Goal: Task Accomplishment & Management: Use online tool/utility

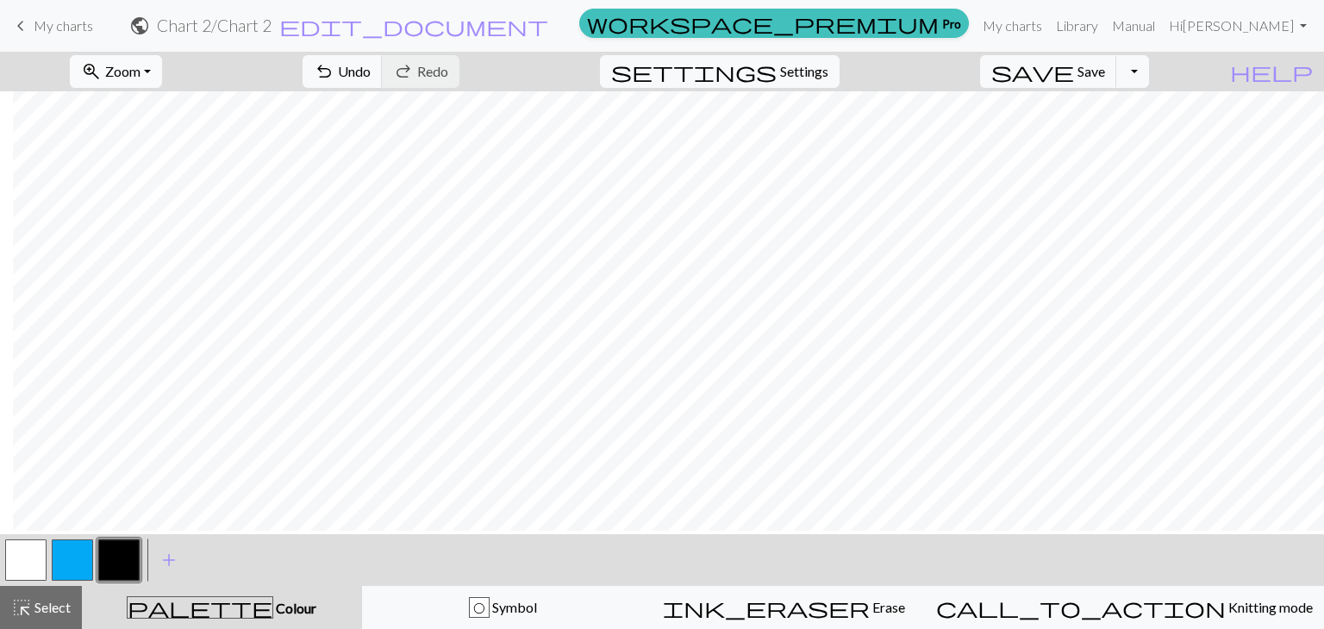
scroll to position [48, 13]
click at [486, 597] on div "O Symbol" at bounding box center [502, 607] width 259 height 21
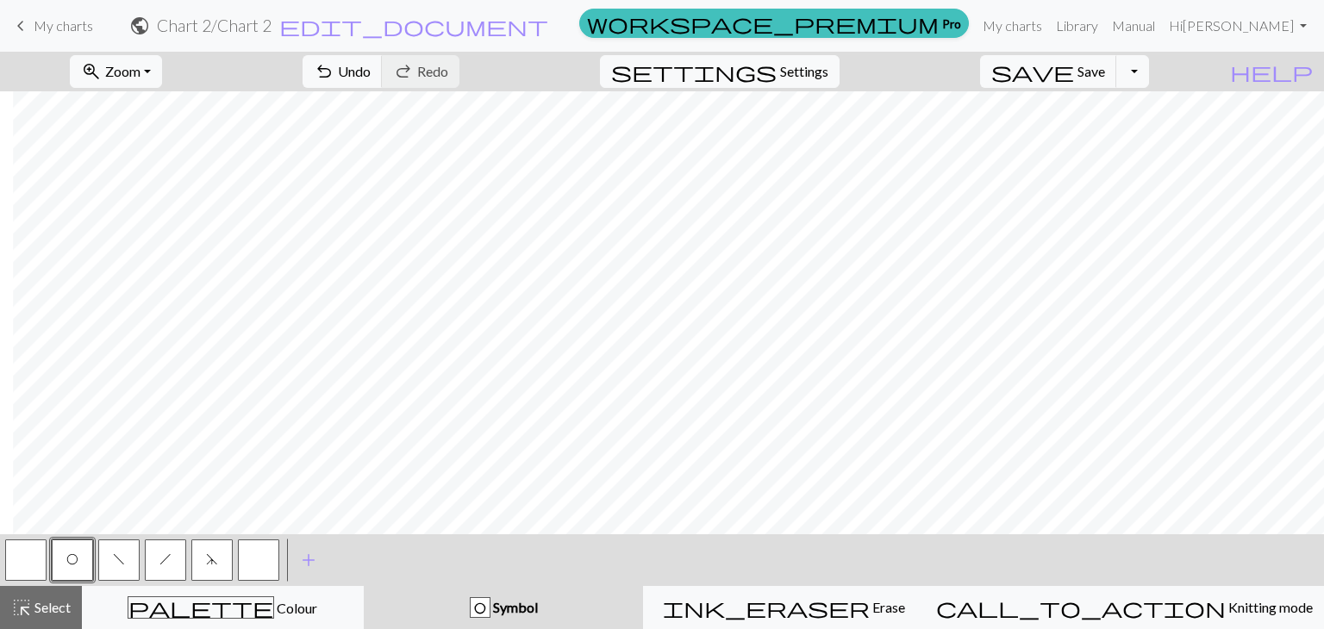
click at [252, 567] on button "button" at bounding box center [258, 559] width 41 height 41
click at [267, 564] on button "button" at bounding box center [258, 559] width 41 height 41
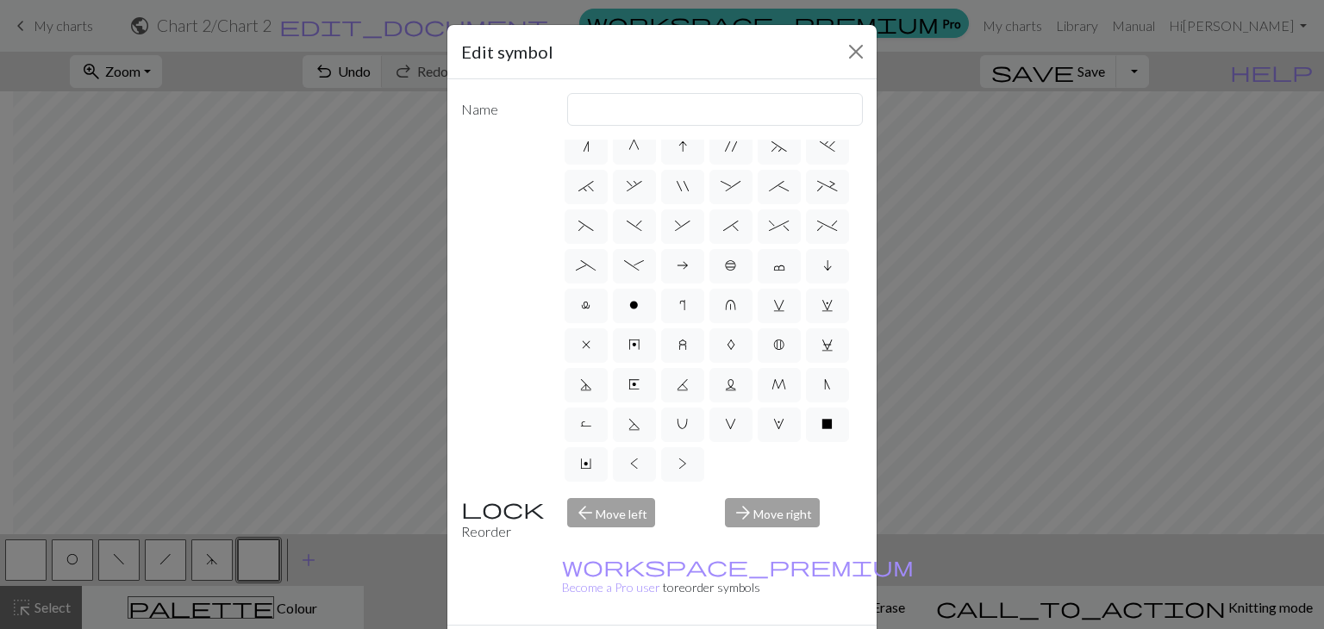
scroll to position [330, 0]
click at [608, 289] on label "l" at bounding box center [585, 306] width 43 height 34
click at [592, 505] on input "l" at bounding box center [586, 510] width 11 height 11
radio input "true"
type input "Twisted stitch"
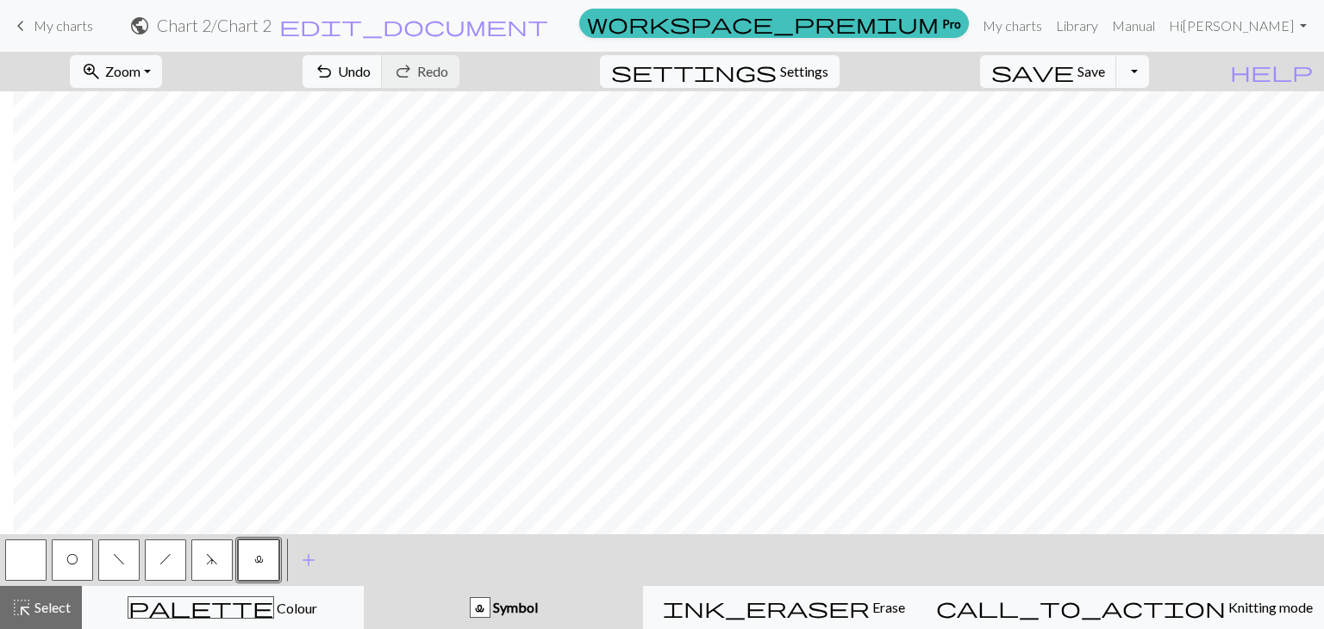
click at [5, 559] on button "button" at bounding box center [25, 559] width 41 height 41
click at [51, 616] on div "highlight_alt Select Select" at bounding box center [40, 607] width 59 height 21
click at [62, 602] on span "Select" at bounding box center [51, 607] width 39 height 16
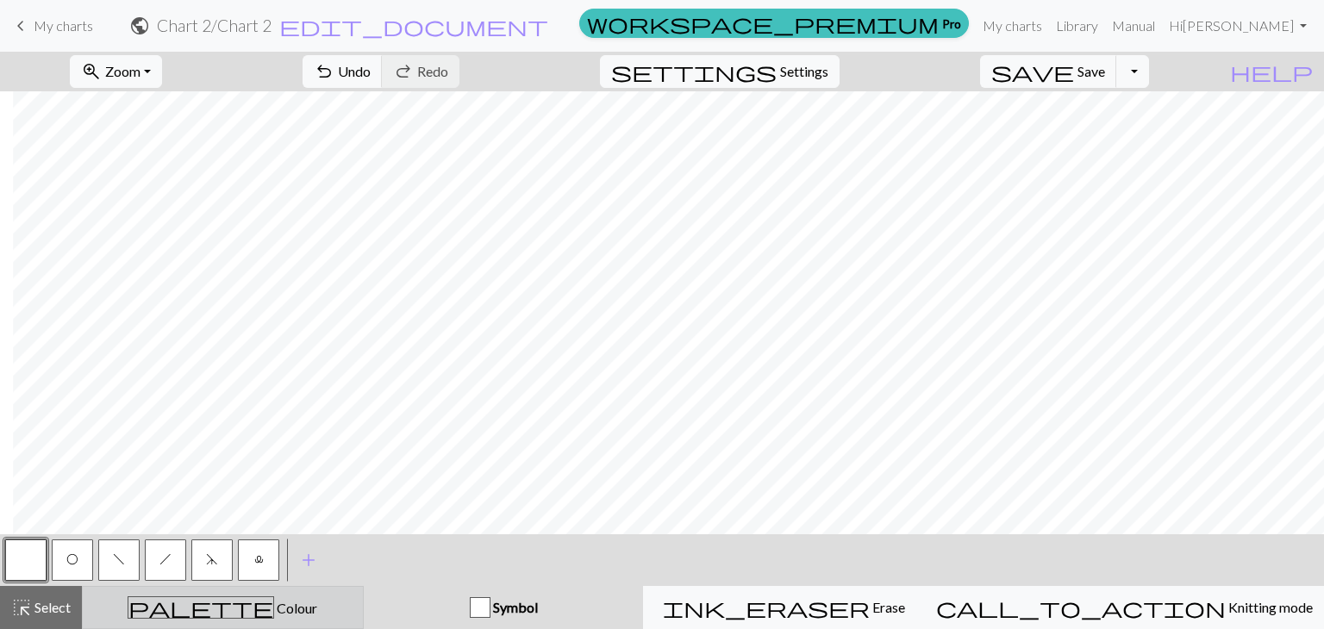
click at [274, 614] on span "Colour" at bounding box center [295, 608] width 43 height 16
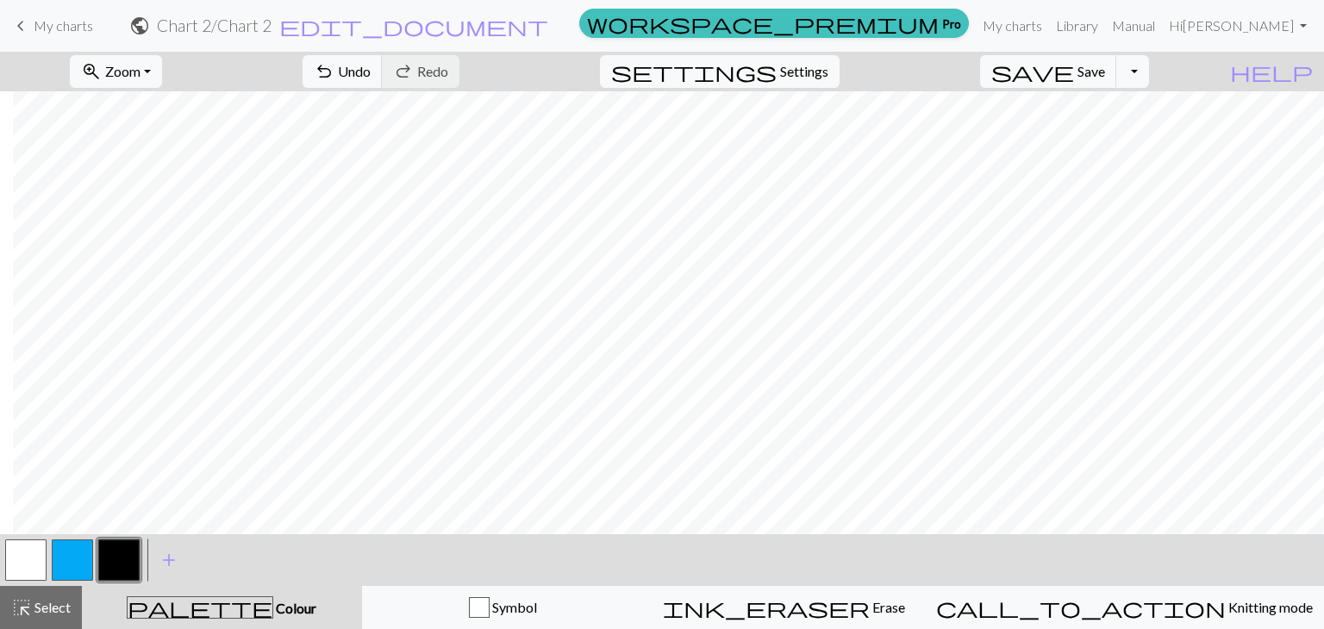
click at [26, 556] on button "button" at bounding box center [25, 559] width 41 height 41
click at [273, 601] on span "Colour" at bounding box center [294, 608] width 43 height 16
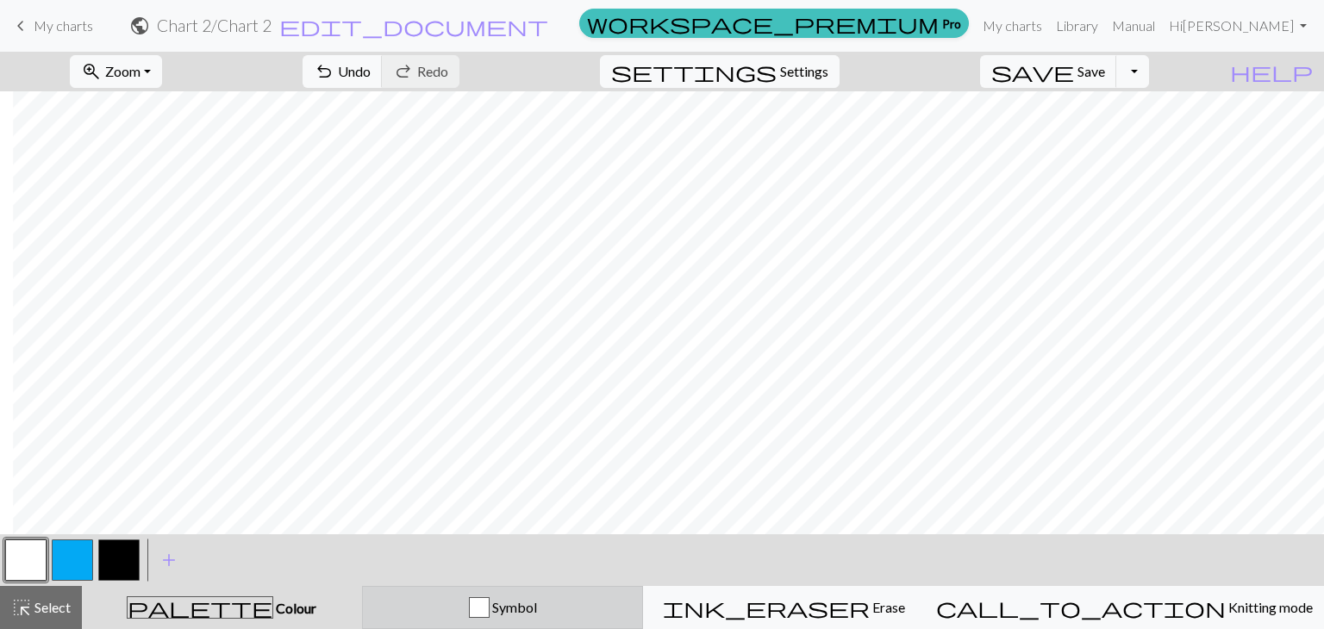
click at [459, 605] on div "Symbol" at bounding box center [502, 607] width 259 height 21
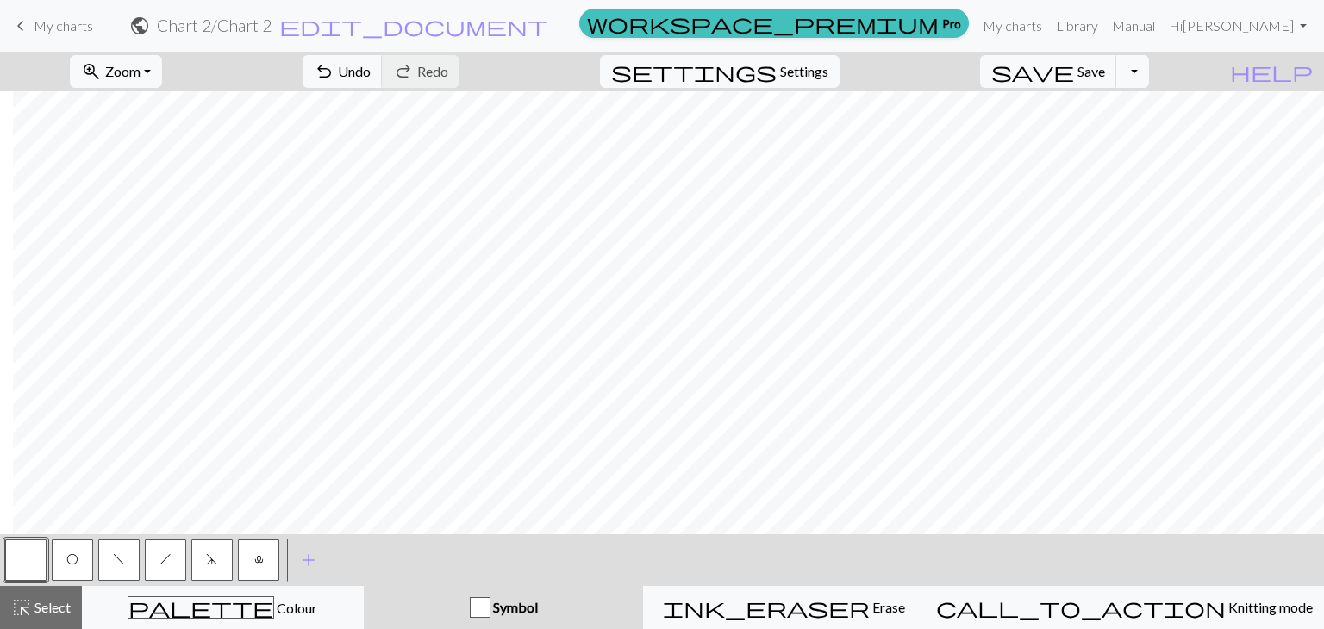
click at [254, 556] on span "l" at bounding box center [258, 559] width 9 height 14
click at [214, 561] on span "d" at bounding box center [212, 559] width 12 height 14
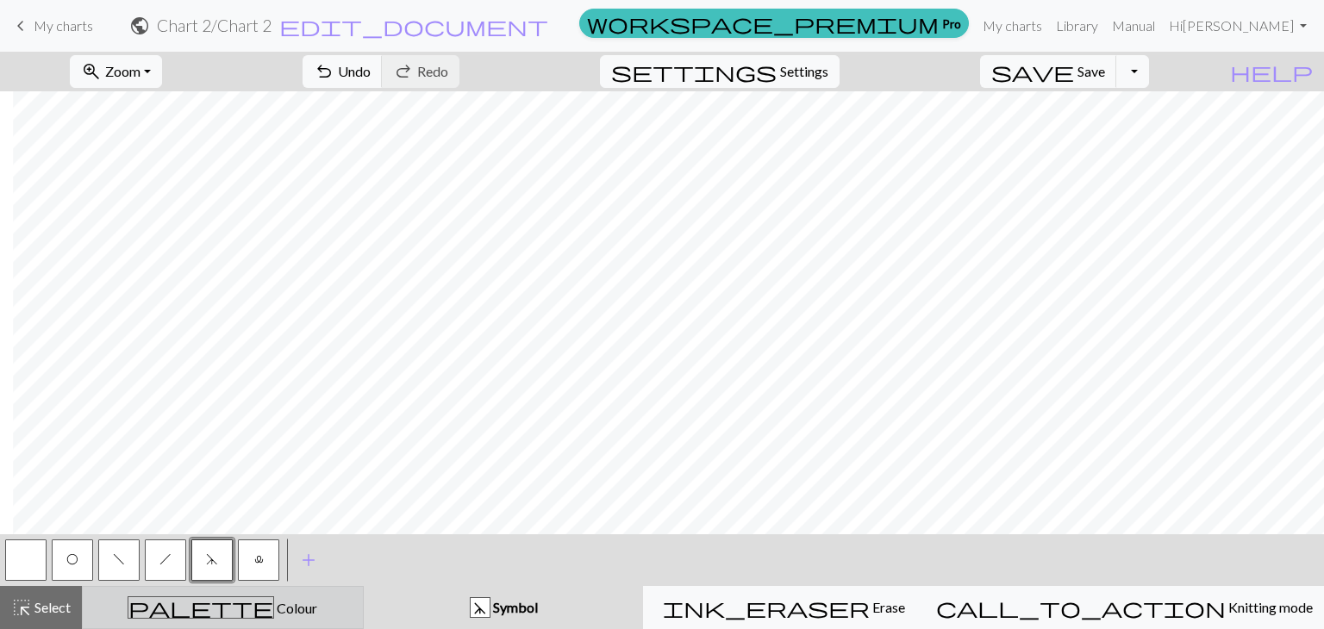
click at [214, 608] on span "palette" at bounding box center [200, 607] width 145 height 24
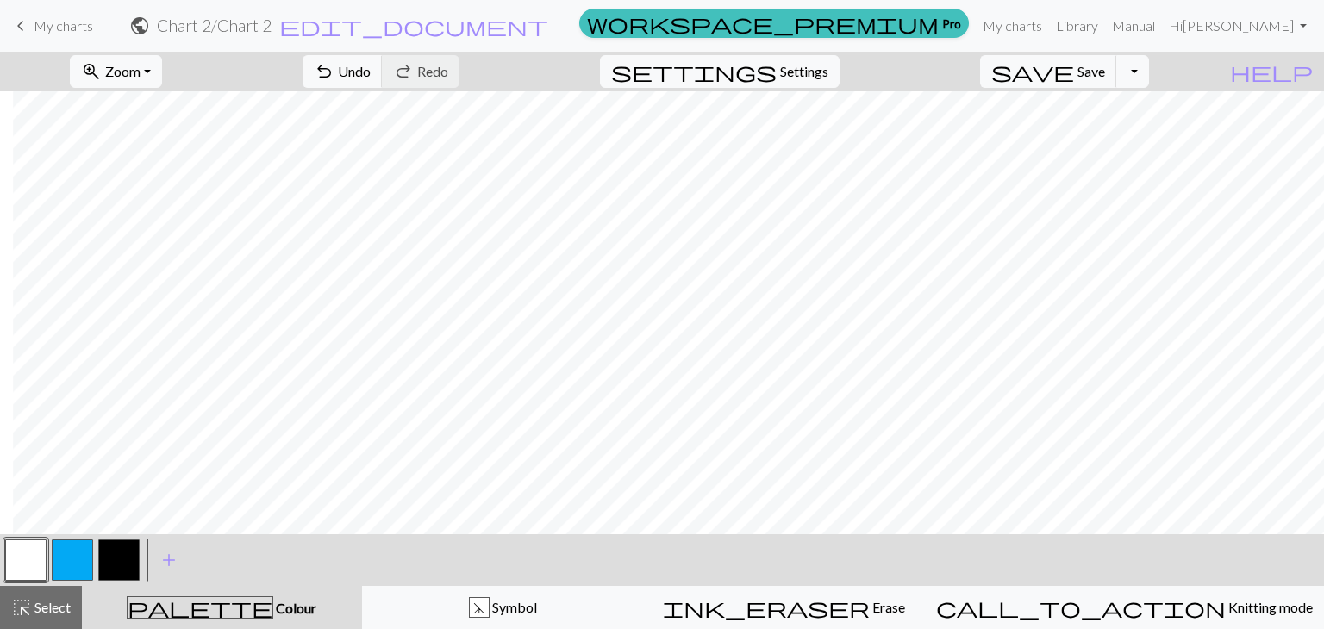
click at [124, 549] on button "button" at bounding box center [118, 559] width 41 height 41
click at [34, 566] on button "button" at bounding box center [25, 559] width 41 height 41
click at [317, 620] on button "palette Colour Colour" at bounding box center [222, 607] width 280 height 43
click at [537, 599] on span "Symbol" at bounding box center [512, 607] width 47 height 16
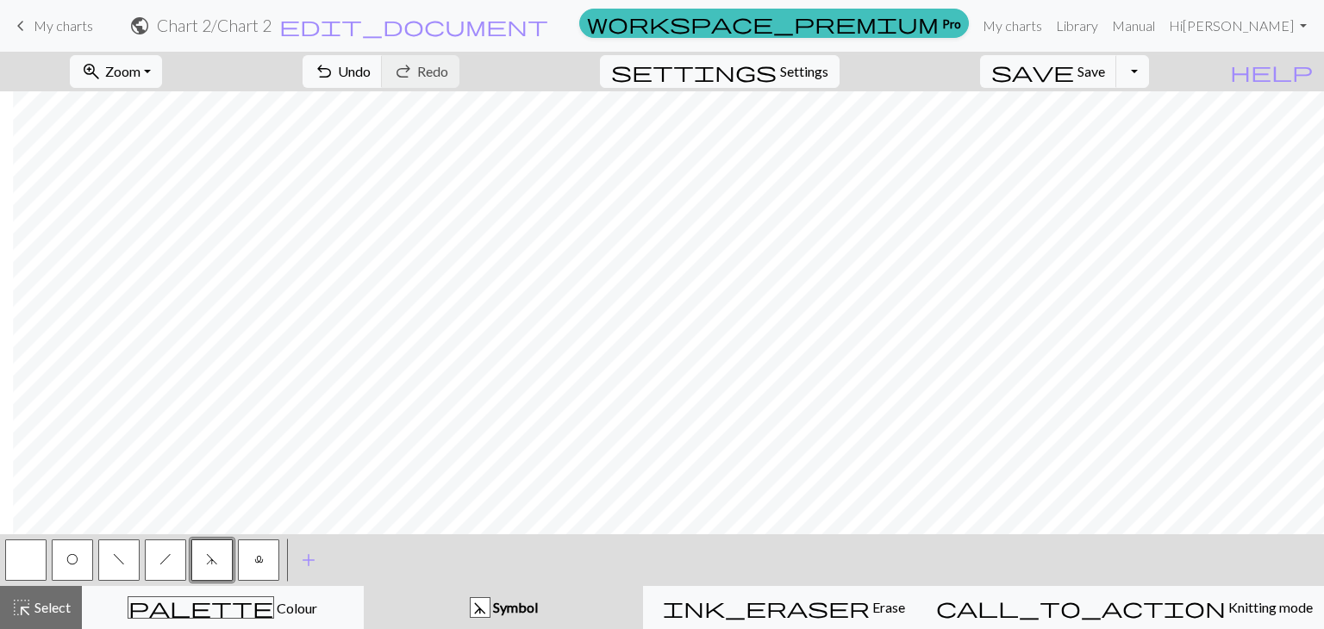
click at [70, 556] on span "O" at bounding box center [72, 559] width 12 height 14
click at [160, 551] on button "h" at bounding box center [165, 559] width 41 height 41
click at [24, 562] on button "button" at bounding box center [25, 559] width 41 height 41
click at [73, 555] on span "O" at bounding box center [72, 559] width 12 height 14
click at [171, 552] on button "h" at bounding box center [165, 559] width 41 height 41
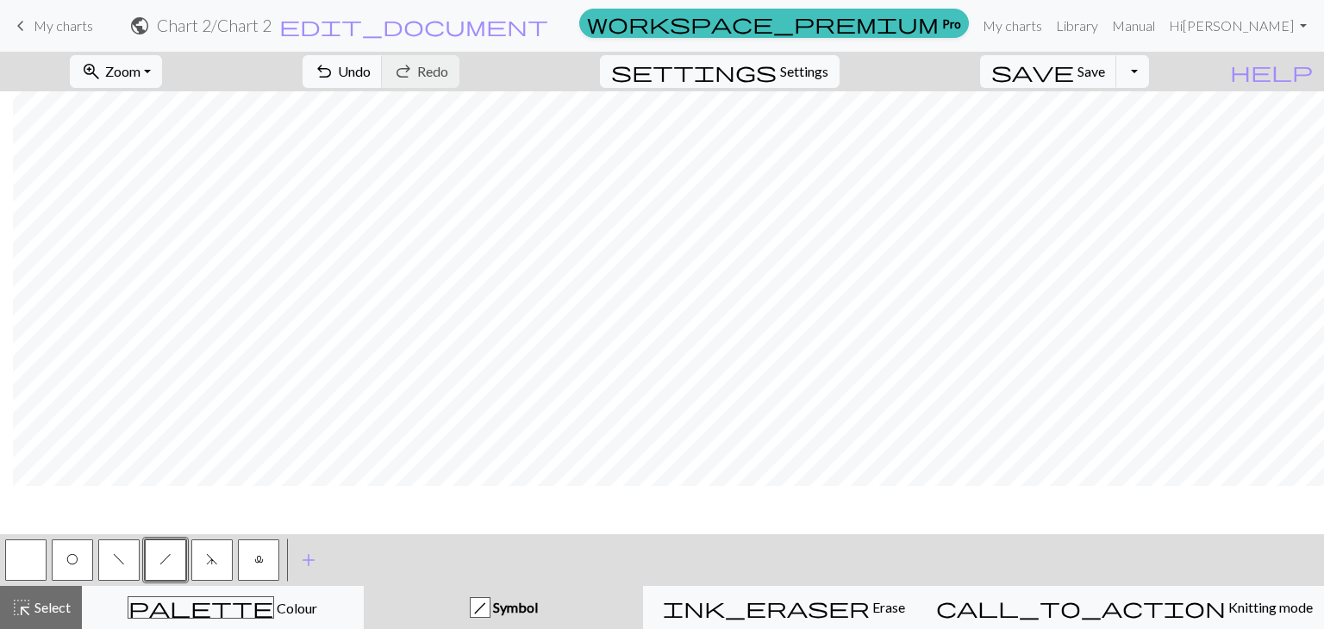
scroll to position [0, 13]
click at [89, 615] on button "palette Colour Colour" at bounding box center [223, 607] width 282 height 43
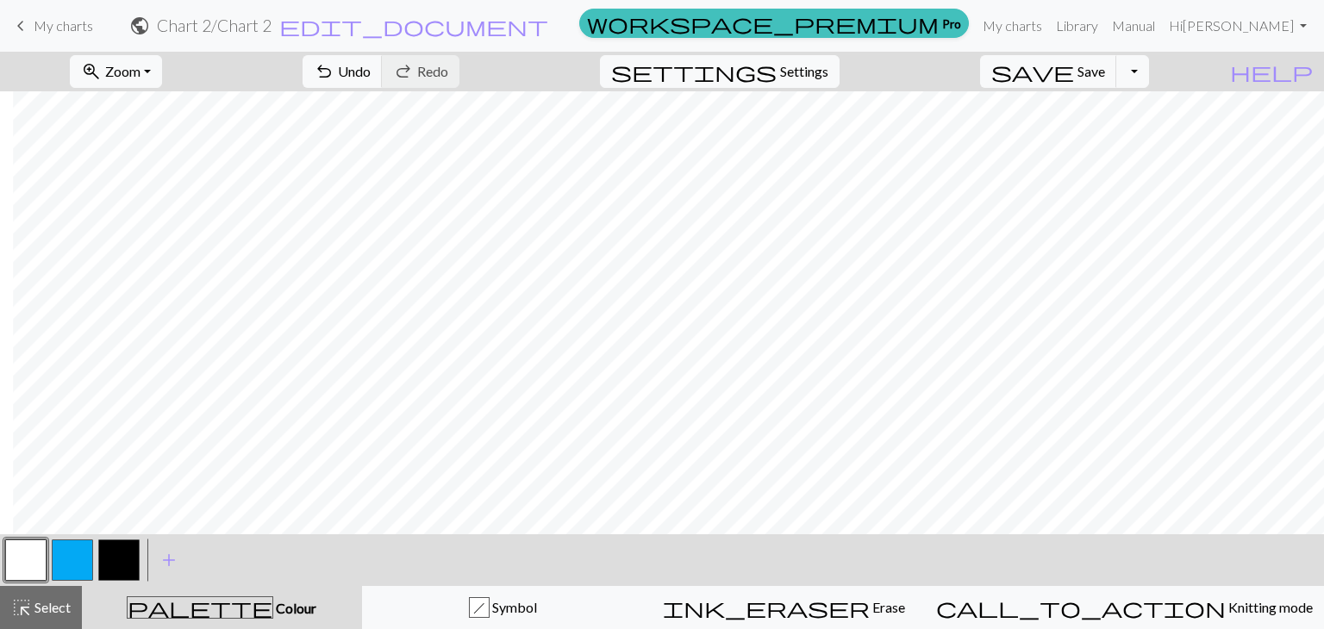
click at [125, 546] on button "button" at bounding box center [118, 559] width 41 height 41
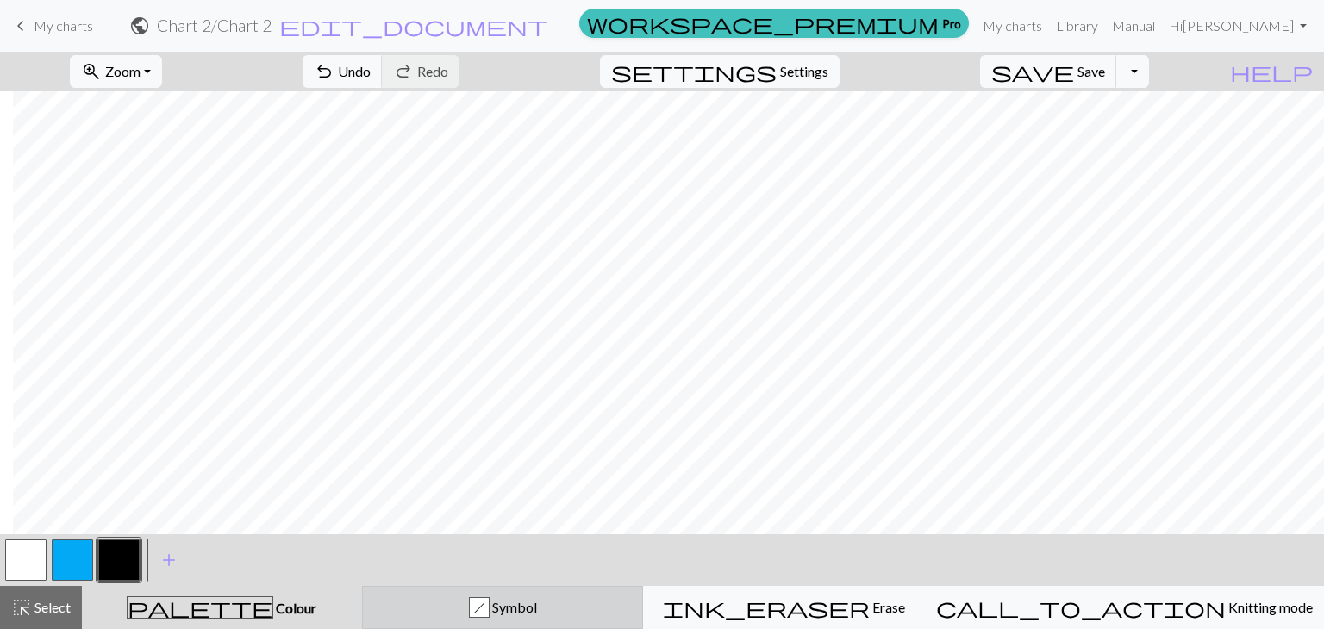
click at [480, 608] on div "h Symbol" at bounding box center [502, 607] width 259 height 21
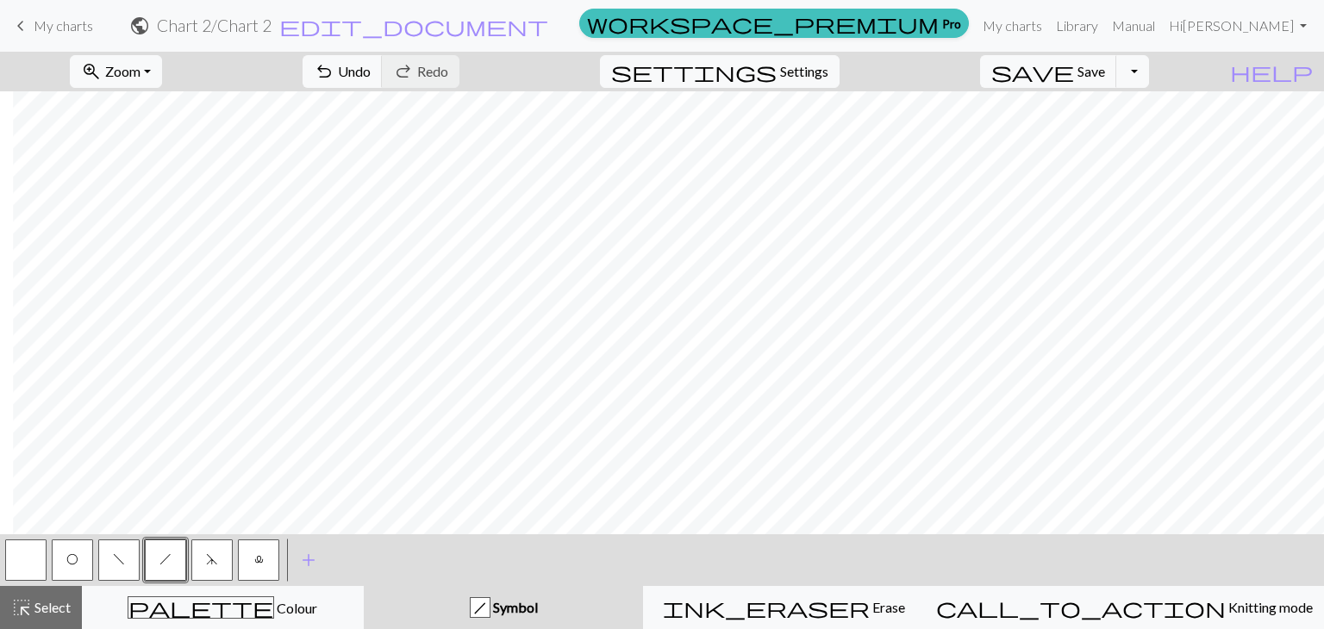
click at [84, 559] on button "O" at bounding box center [72, 559] width 41 height 41
click at [10, 566] on button "button" at bounding box center [25, 559] width 41 height 41
click at [58, 558] on button "O" at bounding box center [72, 559] width 41 height 41
click at [17, 578] on button "button" at bounding box center [25, 559] width 41 height 41
click at [73, 556] on span "O" at bounding box center [72, 559] width 12 height 14
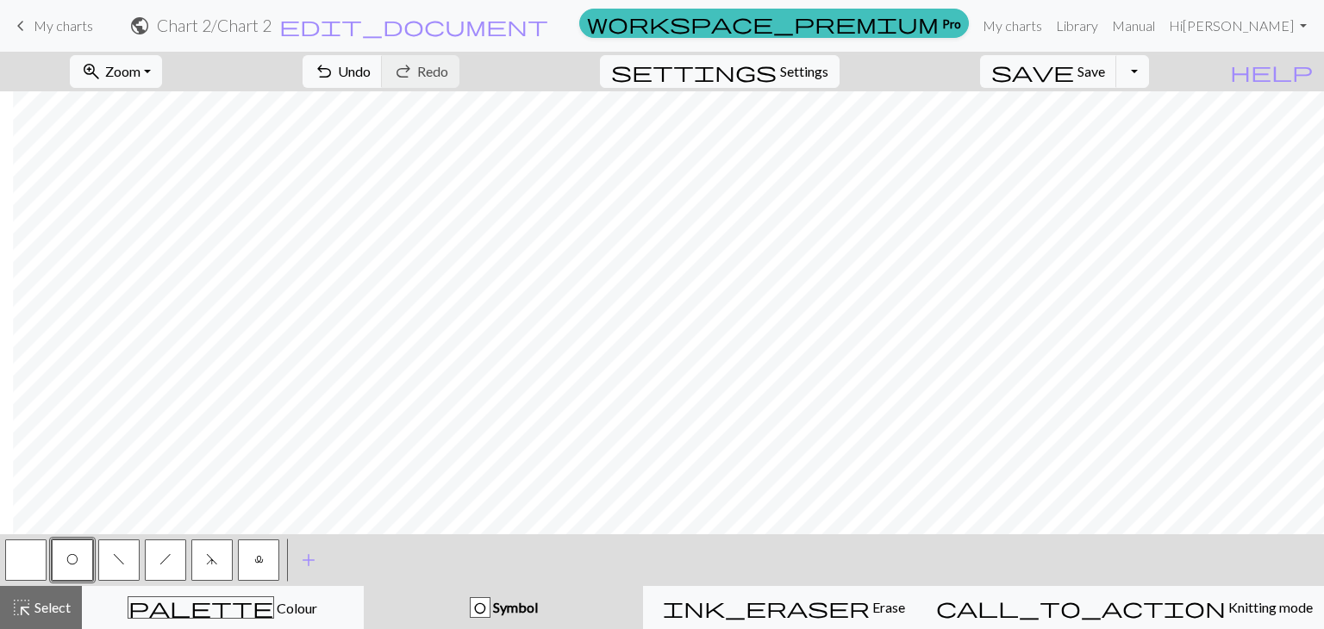
click at [15, 552] on button "button" at bounding box center [25, 559] width 41 height 41
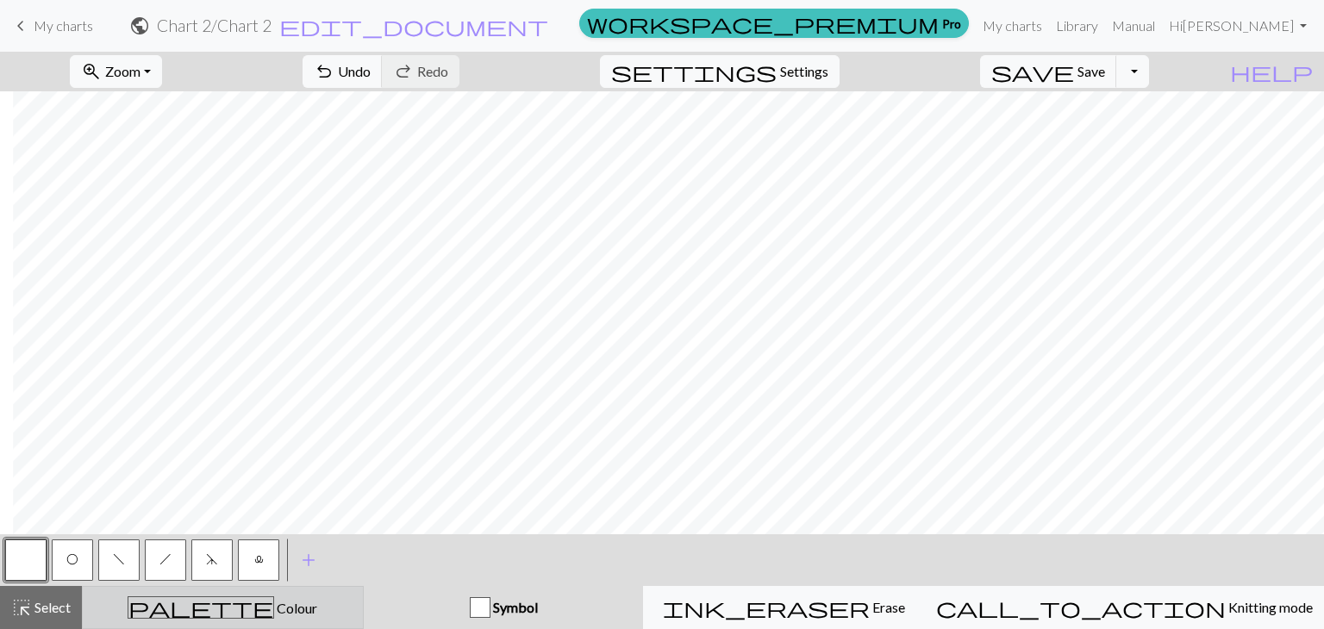
click at [234, 621] on button "palette Colour Colour" at bounding box center [223, 607] width 282 height 43
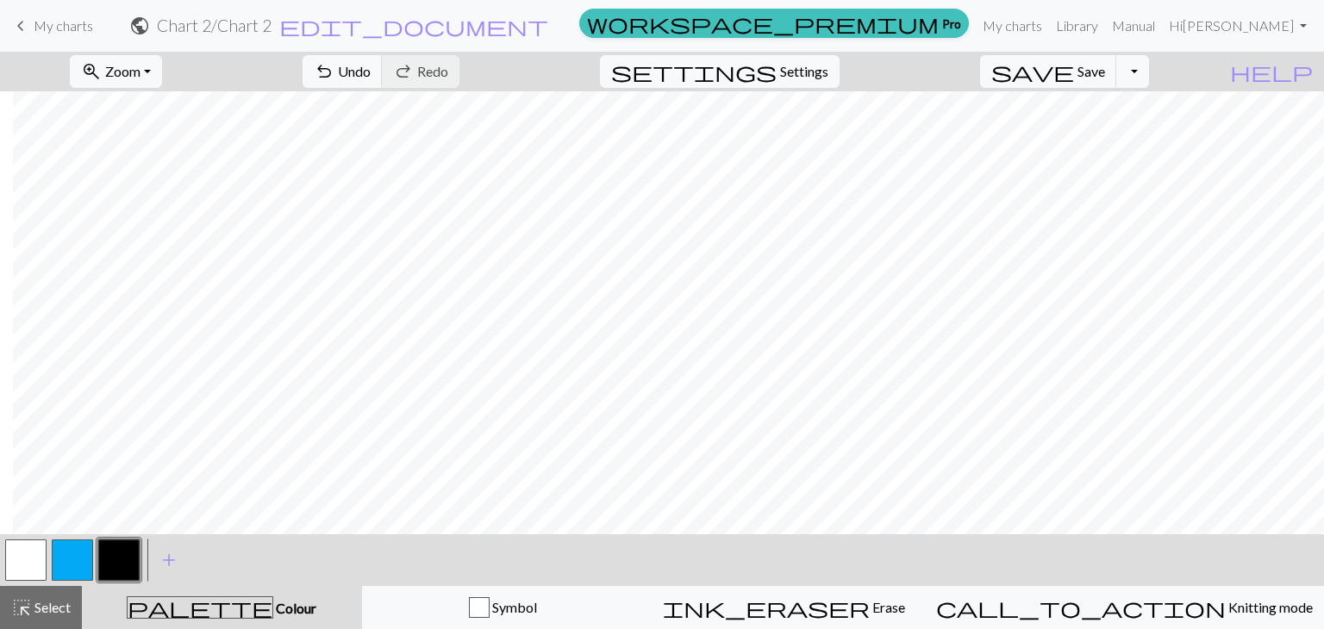
click at [34, 546] on button "button" at bounding box center [25, 559] width 41 height 41
click at [80, 560] on button "button" at bounding box center [72, 559] width 41 height 41
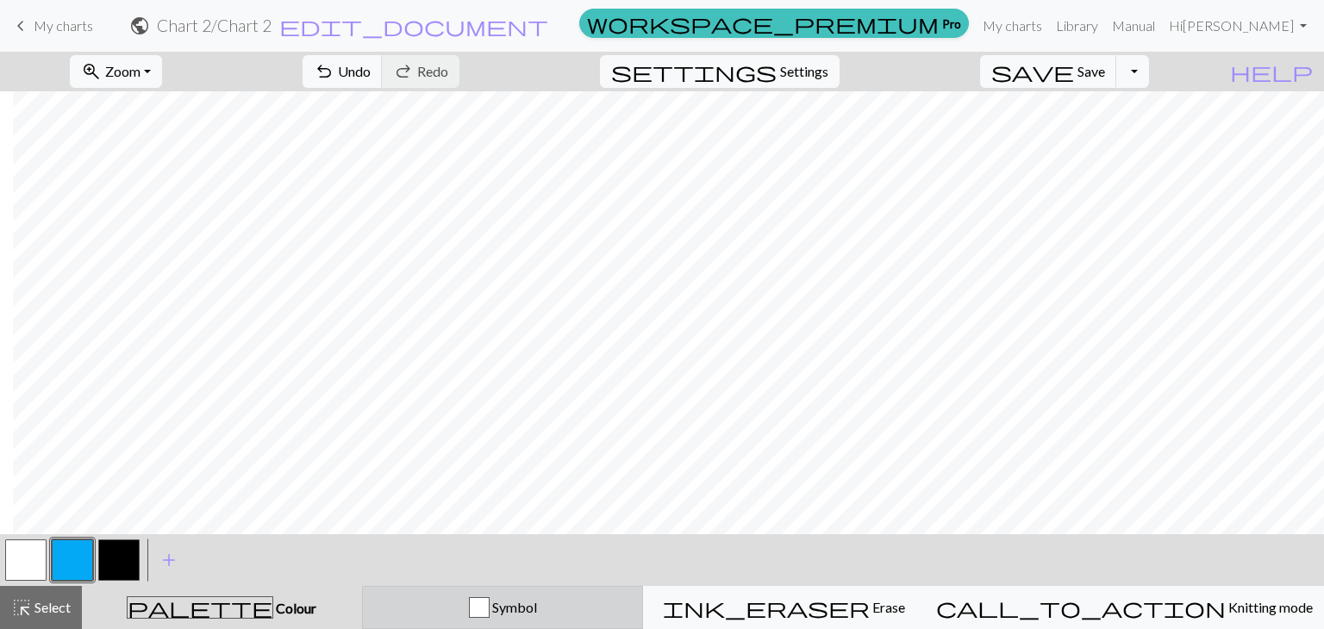
click at [502, 600] on div "Symbol" at bounding box center [502, 607] width 259 height 21
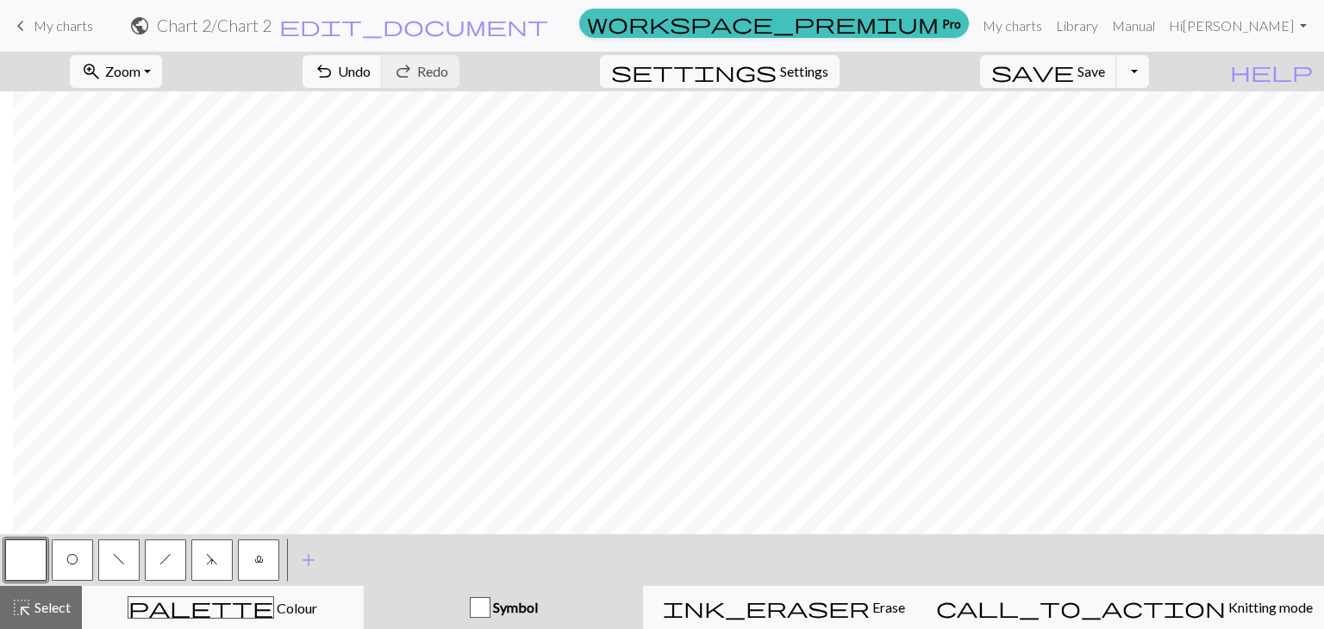
click at [60, 552] on button "O" at bounding box center [72, 559] width 41 height 41
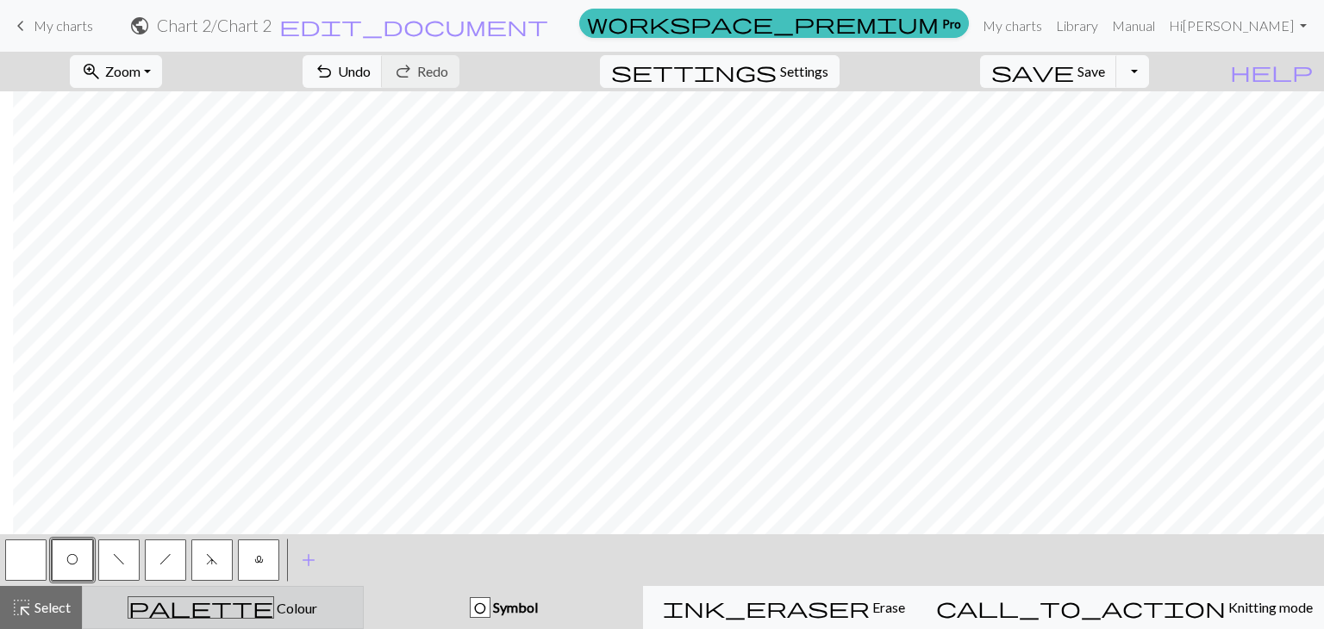
click at [274, 602] on span "Colour" at bounding box center [295, 608] width 43 height 16
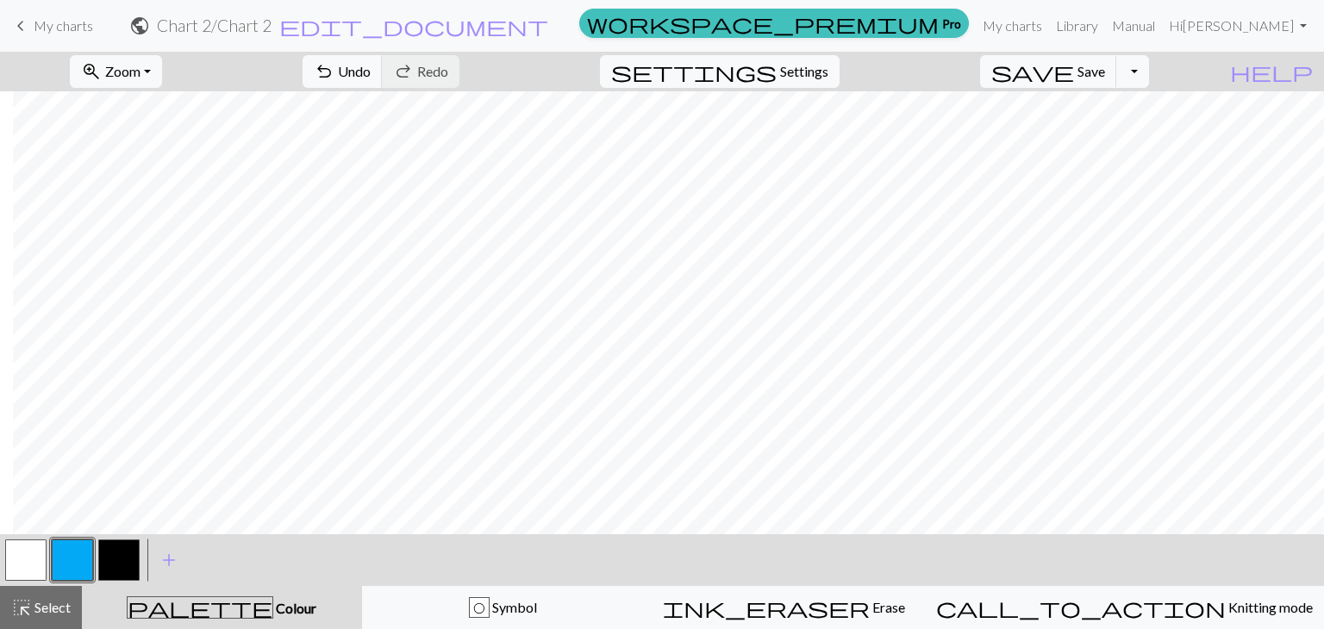
click at [109, 554] on button "button" at bounding box center [118, 559] width 41 height 41
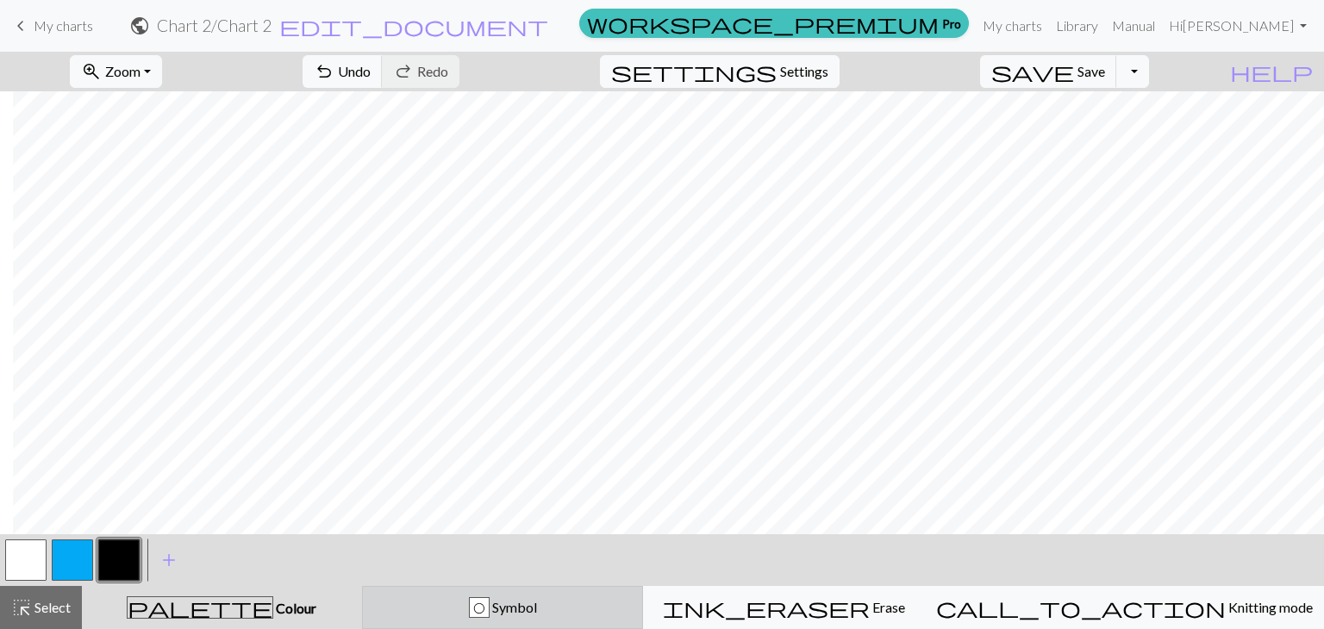
click at [489, 611] on div "O Symbol" at bounding box center [502, 607] width 259 height 21
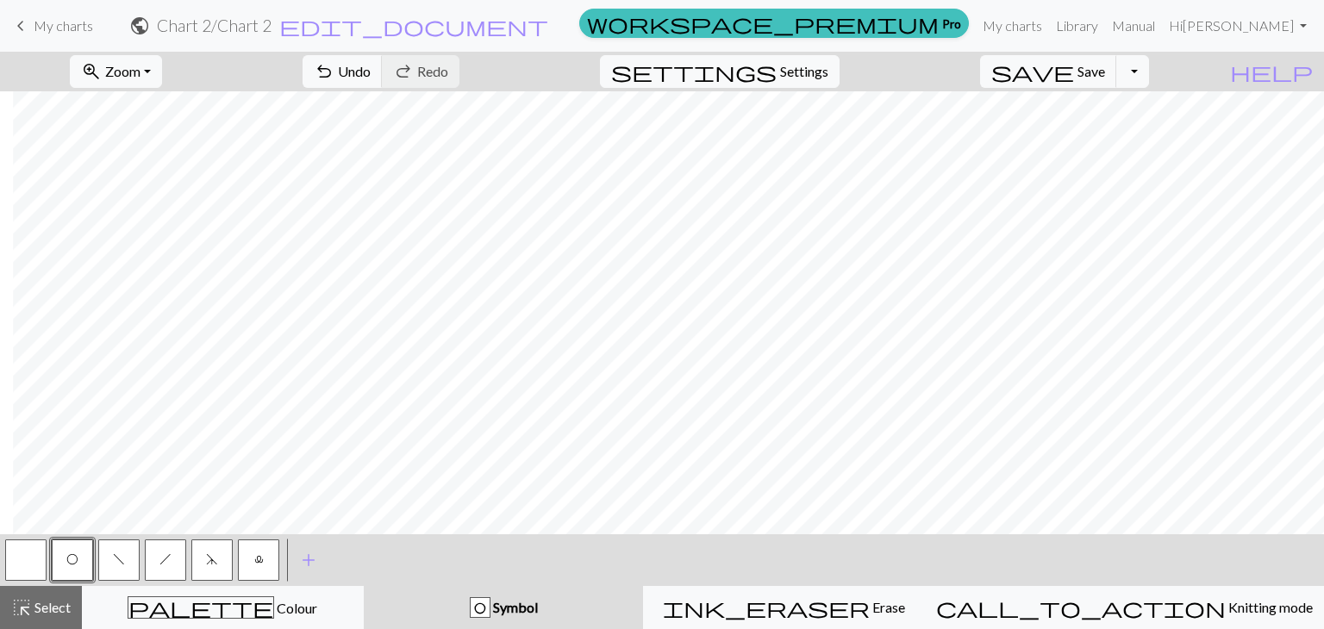
click at [202, 559] on button "d" at bounding box center [211, 559] width 41 height 41
click at [76, 557] on span "O" at bounding box center [72, 559] width 12 height 14
click at [122, 552] on span "f" at bounding box center [119, 559] width 12 height 14
click at [75, 547] on button "O" at bounding box center [72, 559] width 41 height 41
click at [45, 559] on button "button" at bounding box center [25, 559] width 41 height 41
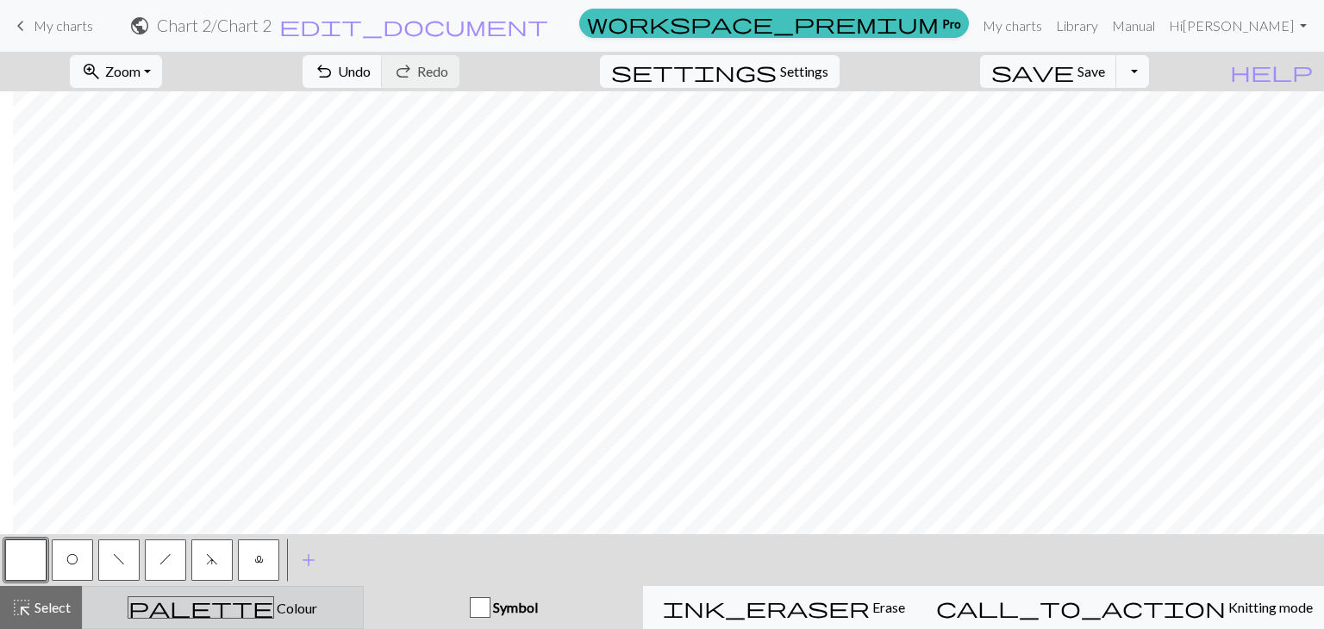
click at [274, 612] on span "Colour" at bounding box center [295, 608] width 43 height 16
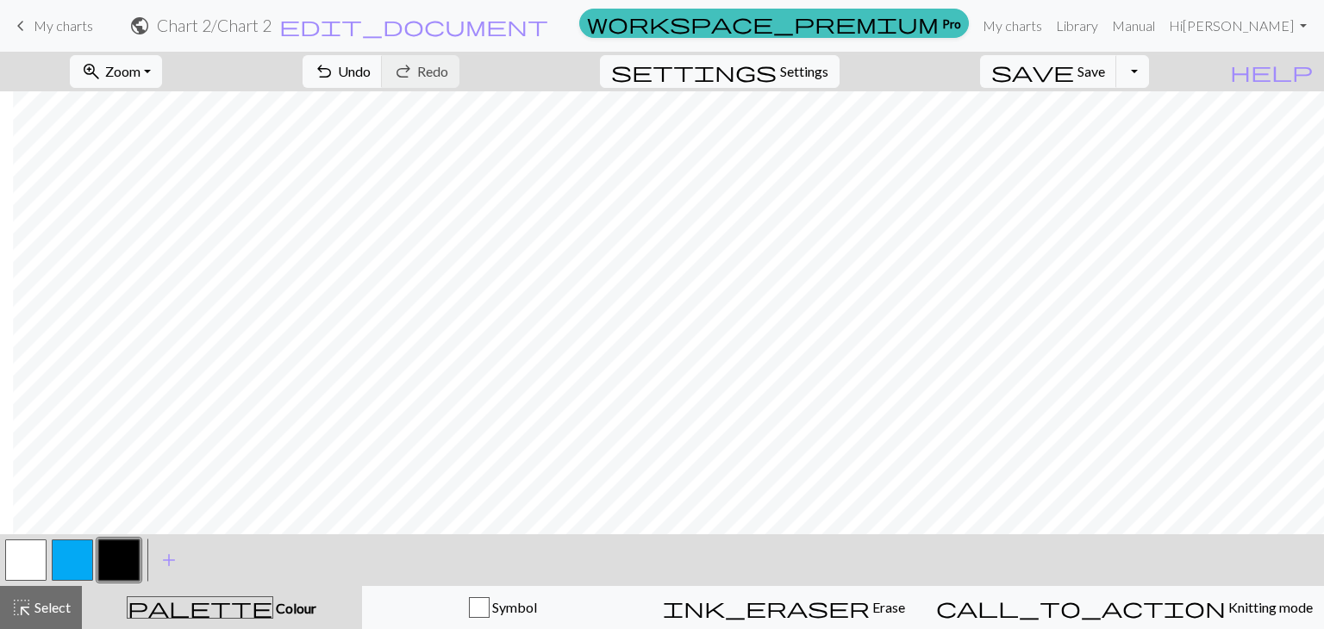
click at [100, 542] on button "button" at bounding box center [118, 559] width 41 height 41
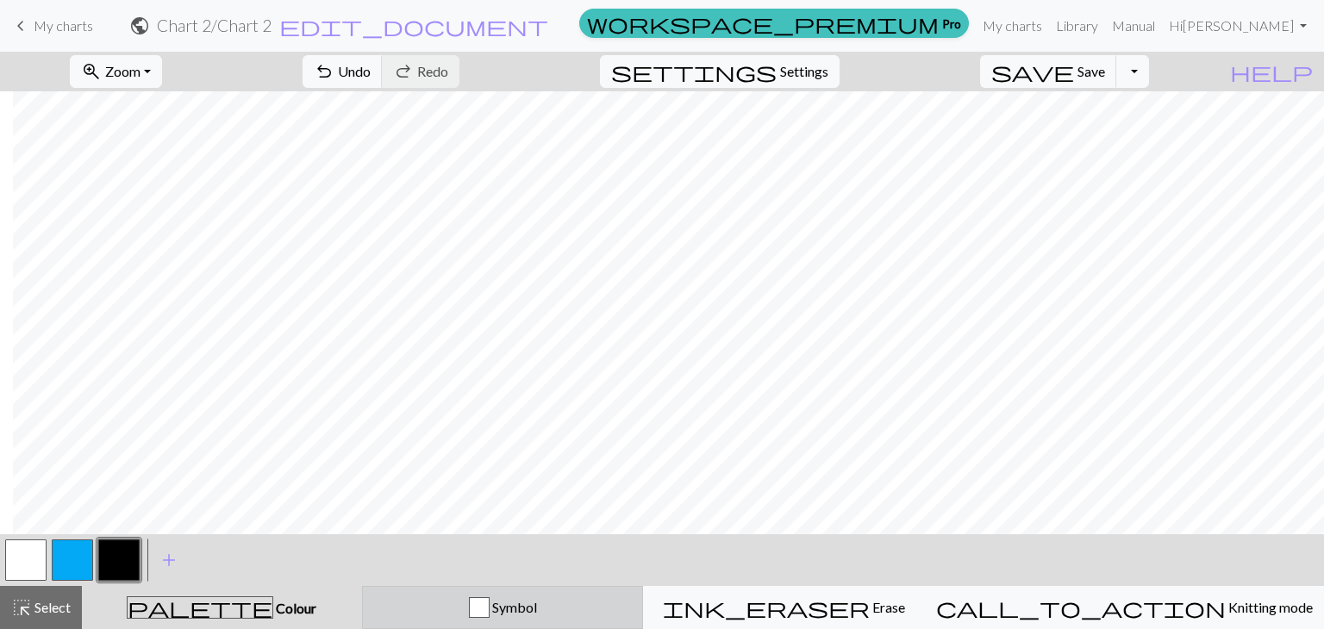
click at [414, 608] on div "Symbol" at bounding box center [502, 607] width 259 height 21
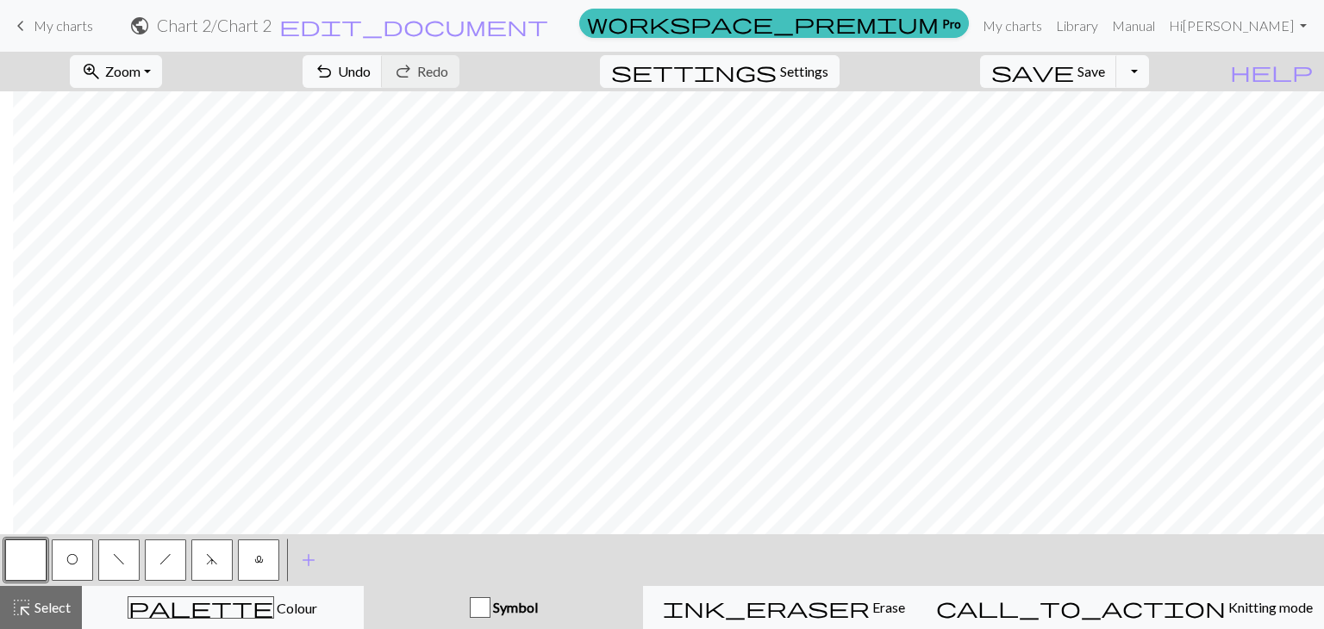
click at [72, 550] on button "O" at bounding box center [72, 559] width 41 height 41
click at [224, 576] on button "d" at bounding box center [211, 559] width 41 height 41
click at [252, 558] on button "l" at bounding box center [258, 559] width 41 height 41
click at [160, 566] on button "h" at bounding box center [165, 559] width 41 height 41
click at [122, 563] on span "f" at bounding box center [119, 559] width 12 height 14
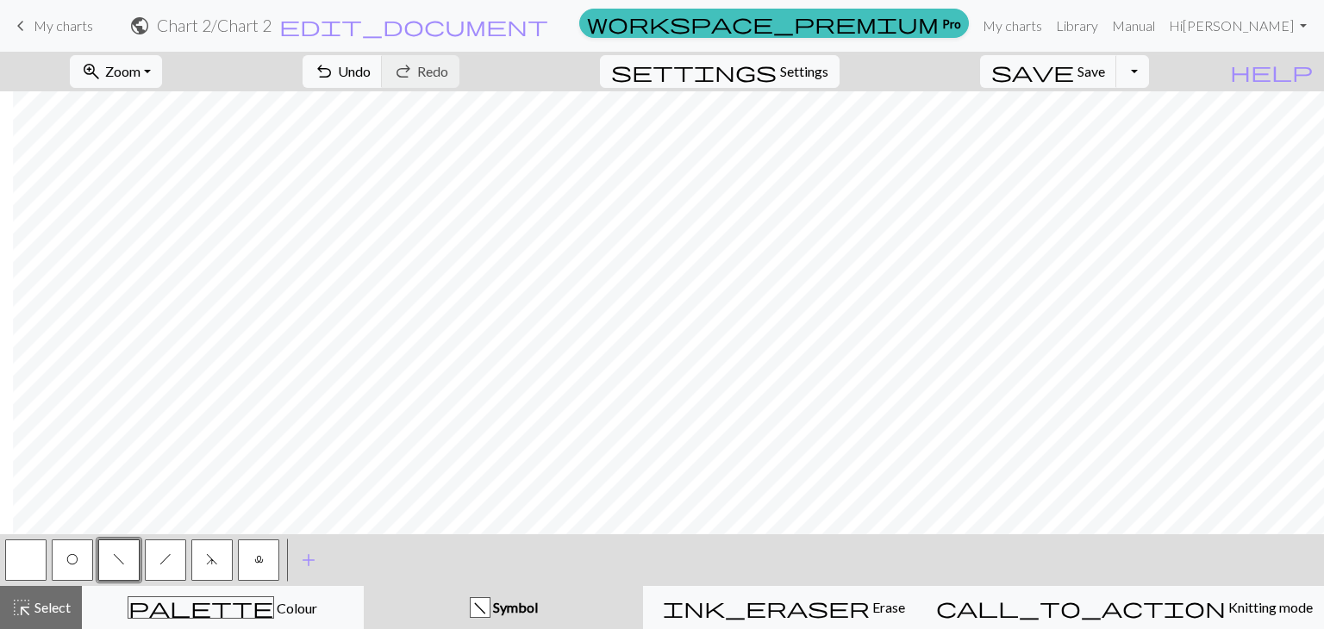
click at [242, 558] on button "l" at bounding box center [258, 559] width 41 height 41
click at [215, 558] on span "d" at bounding box center [212, 559] width 12 height 14
click at [302, 565] on span "add" at bounding box center [308, 560] width 21 height 24
click at [308, 556] on button "button" at bounding box center [304, 559] width 41 height 41
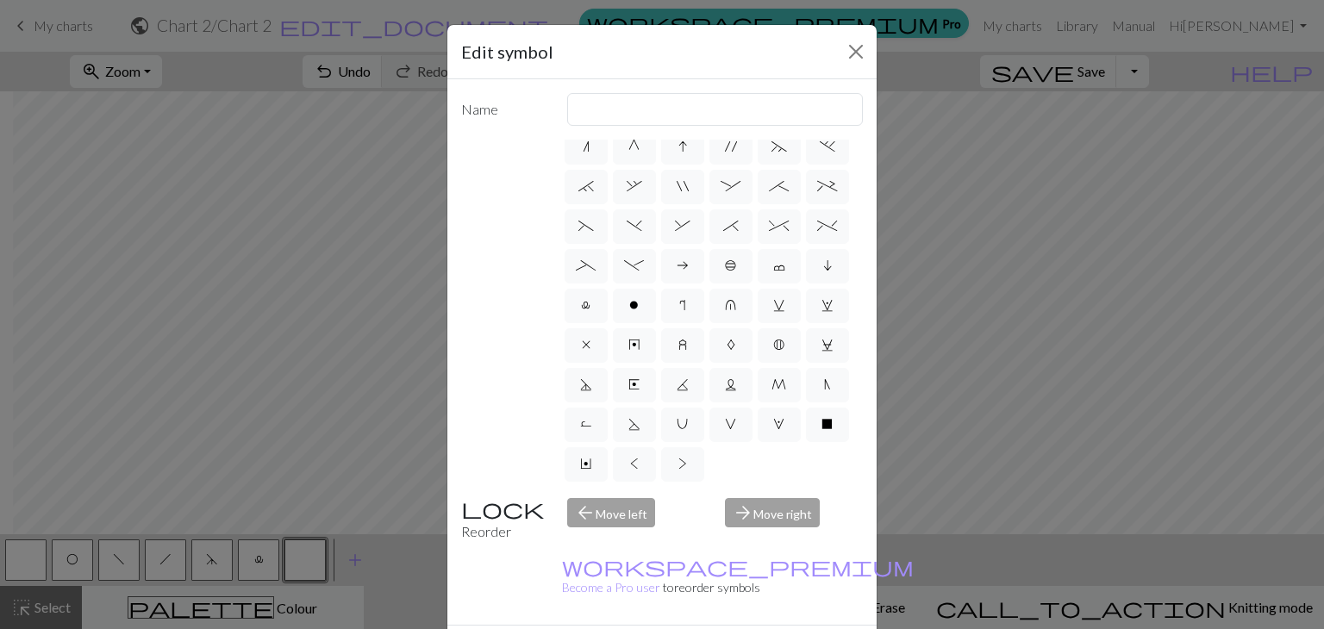
scroll to position [330, 0]
click at [821, 425] on span "X" at bounding box center [826, 424] width 11 height 14
click at [821, 624] on input "X" at bounding box center [826, 629] width 11 height 11
radio input "true"
type input "no stitch"
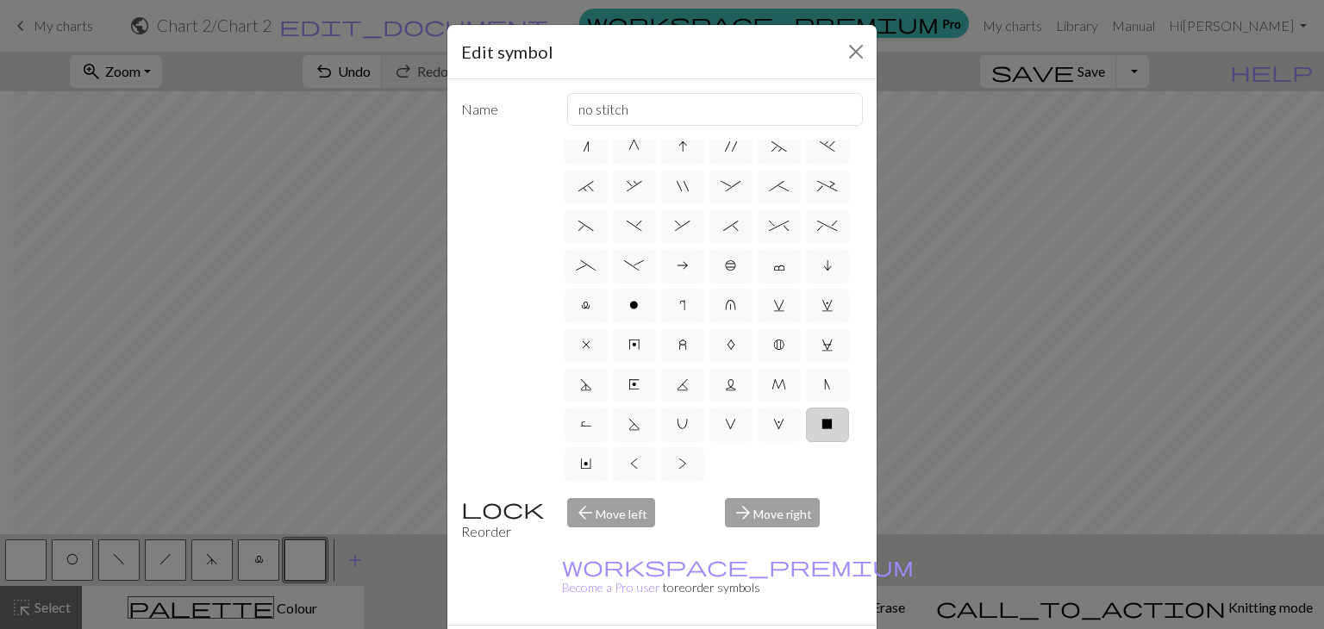
scroll to position [165, 0]
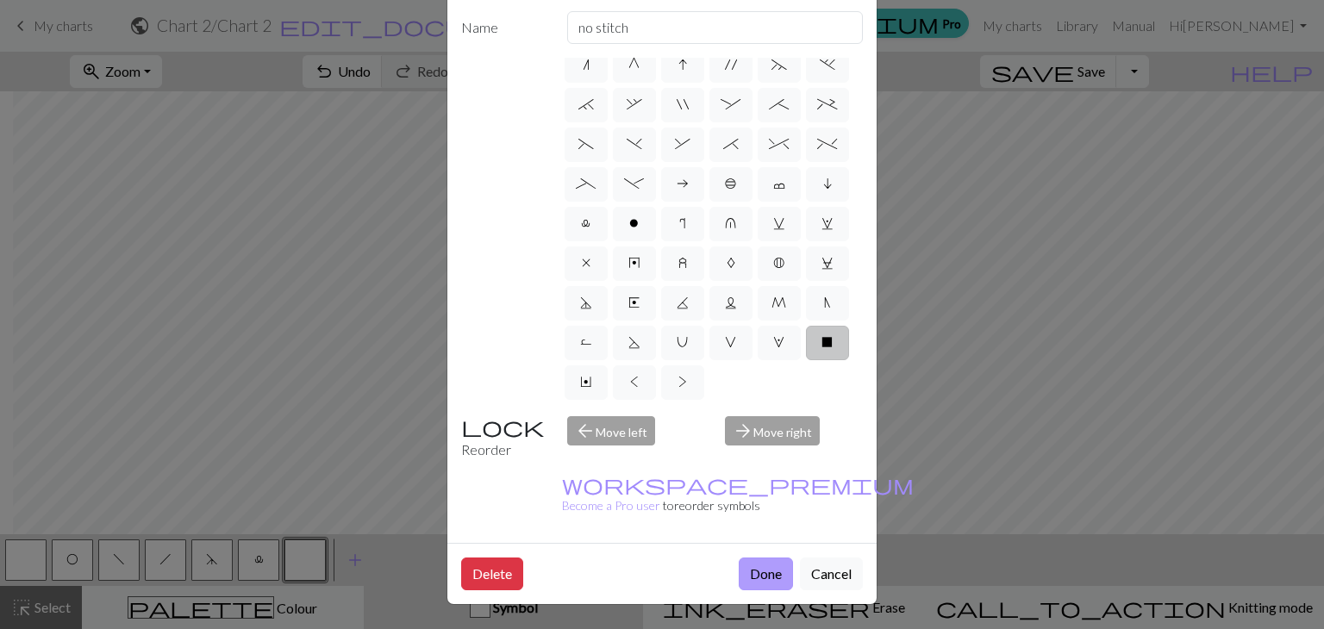
click at [764, 558] on button "Done" at bounding box center [766, 574] width 54 height 33
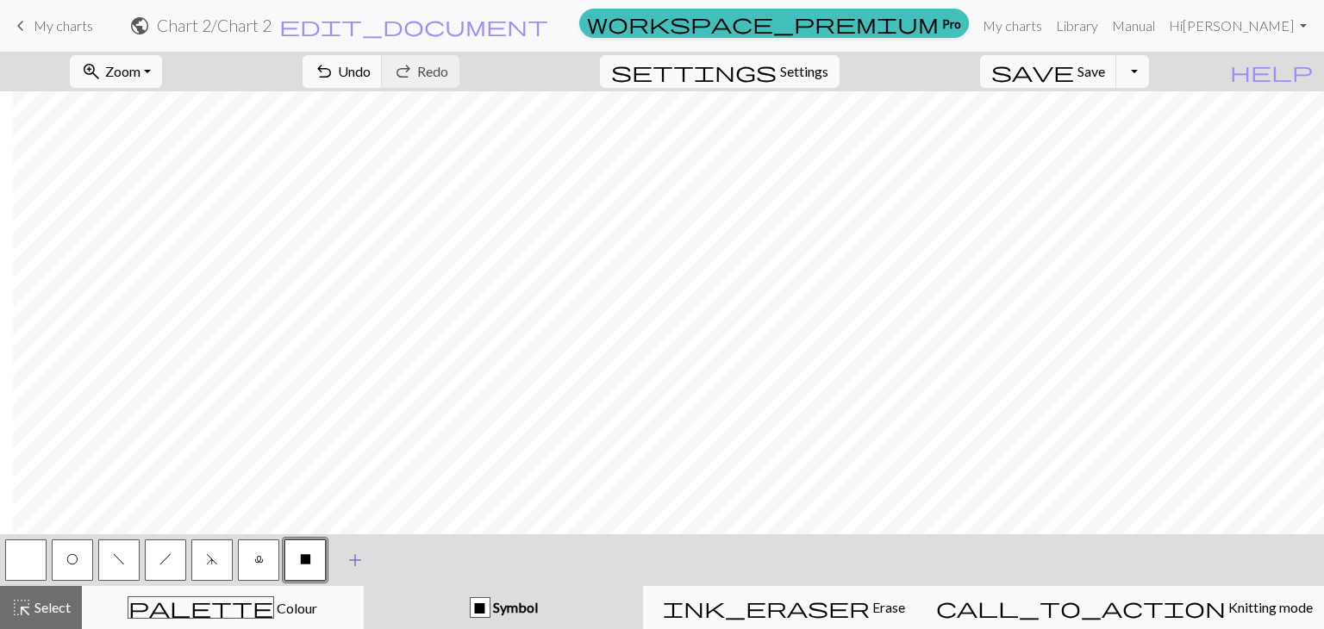
click at [362, 555] on span "add" at bounding box center [355, 560] width 21 height 24
click at [354, 556] on button "button" at bounding box center [351, 559] width 41 height 41
drag, startPoint x: 354, startPoint y: 556, endPoint x: 337, endPoint y: 542, distance: 22.1
click at [337, 542] on button "button" at bounding box center [351, 559] width 41 height 41
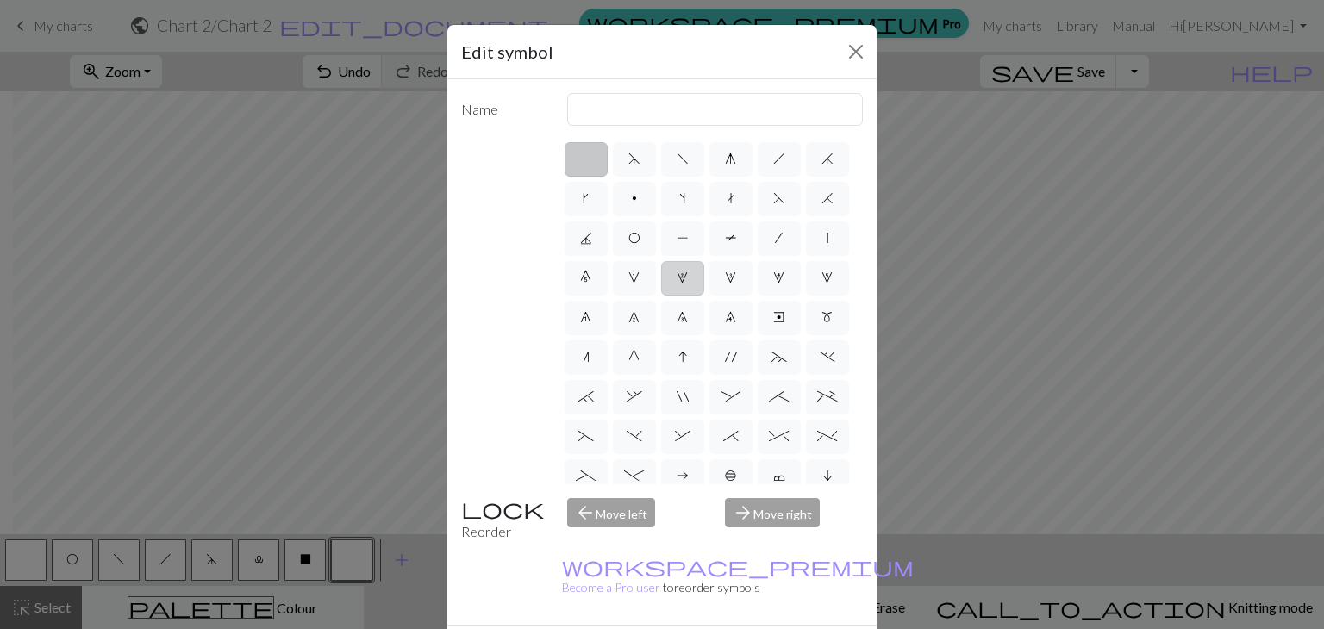
click at [661, 296] on label "2" at bounding box center [682, 278] width 43 height 34
click at [676, 278] on input "2" at bounding box center [681, 272] width 11 height 11
radio input "true"
type input "increase 2"
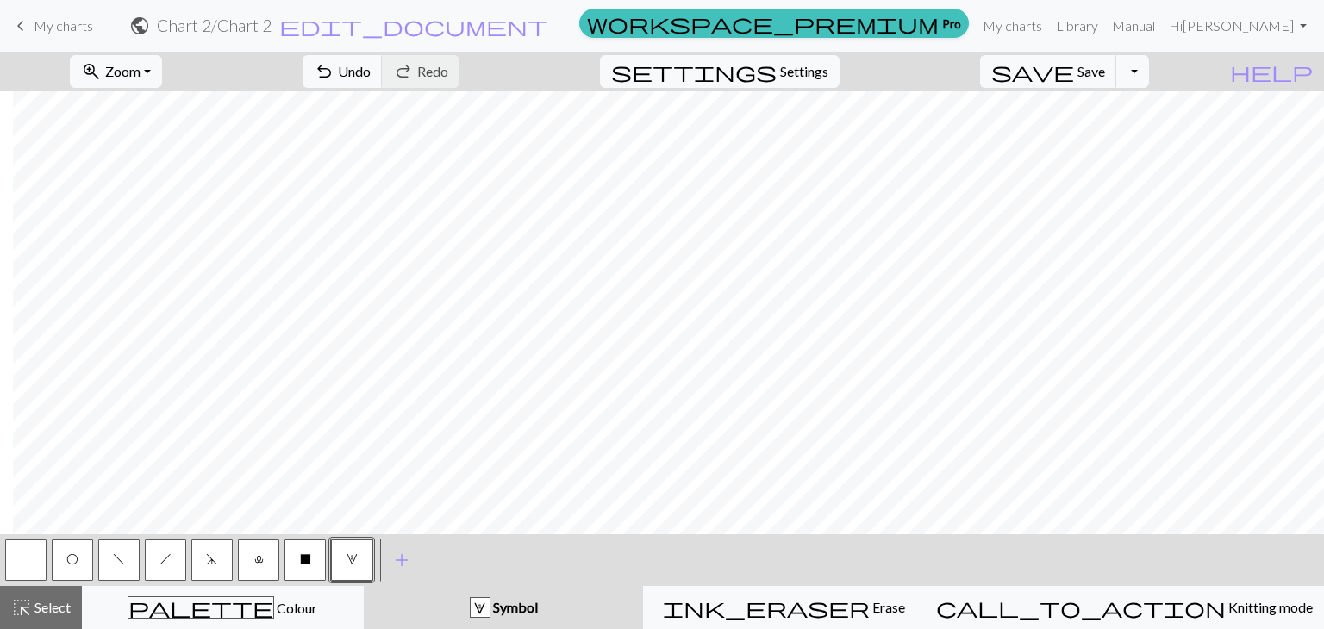
click at [303, 558] on span "X" at bounding box center [305, 559] width 11 height 14
click at [263, 553] on button "l" at bounding box center [258, 559] width 41 height 41
click at [300, 561] on span "X" at bounding box center [305, 559] width 11 height 14
click at [404, 553] on span "add" at bounding box center [401, 560] width 21 height 24
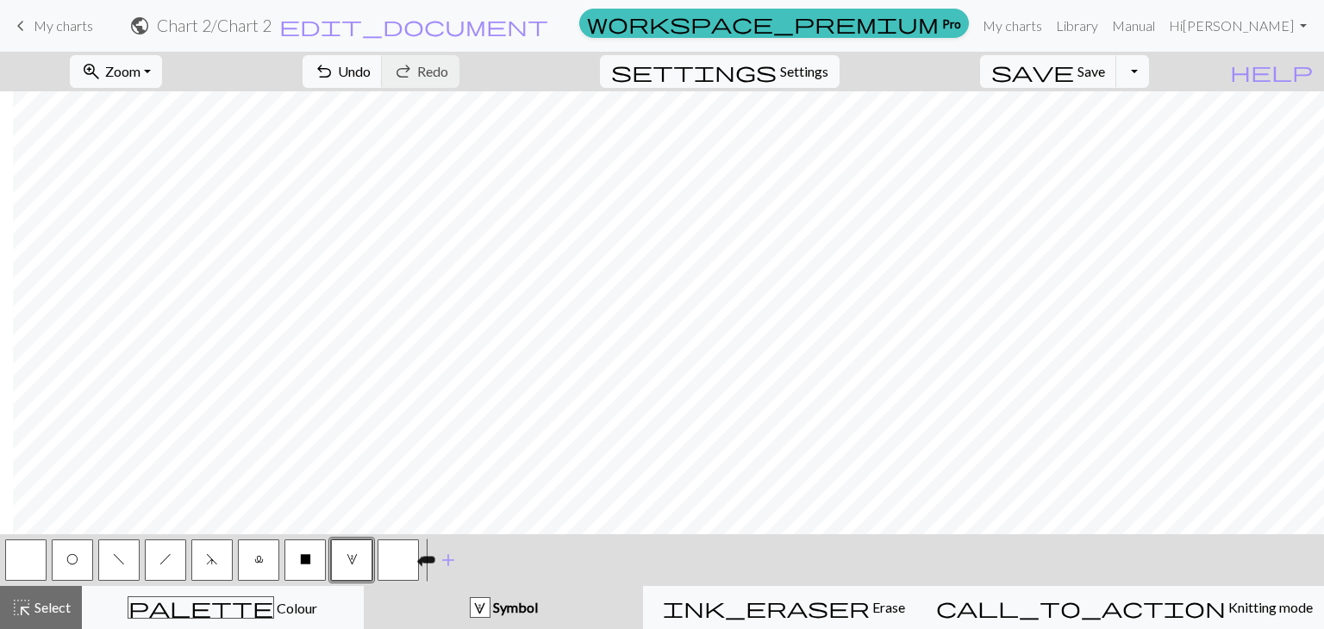
drag, startPoint x: 404, startPoint y: 553, endPoint x: 391, endPoint y: 563, distance: 16.0
click at [391, 563] on button "button" at bounding box center [397, 559] width 41 height 41
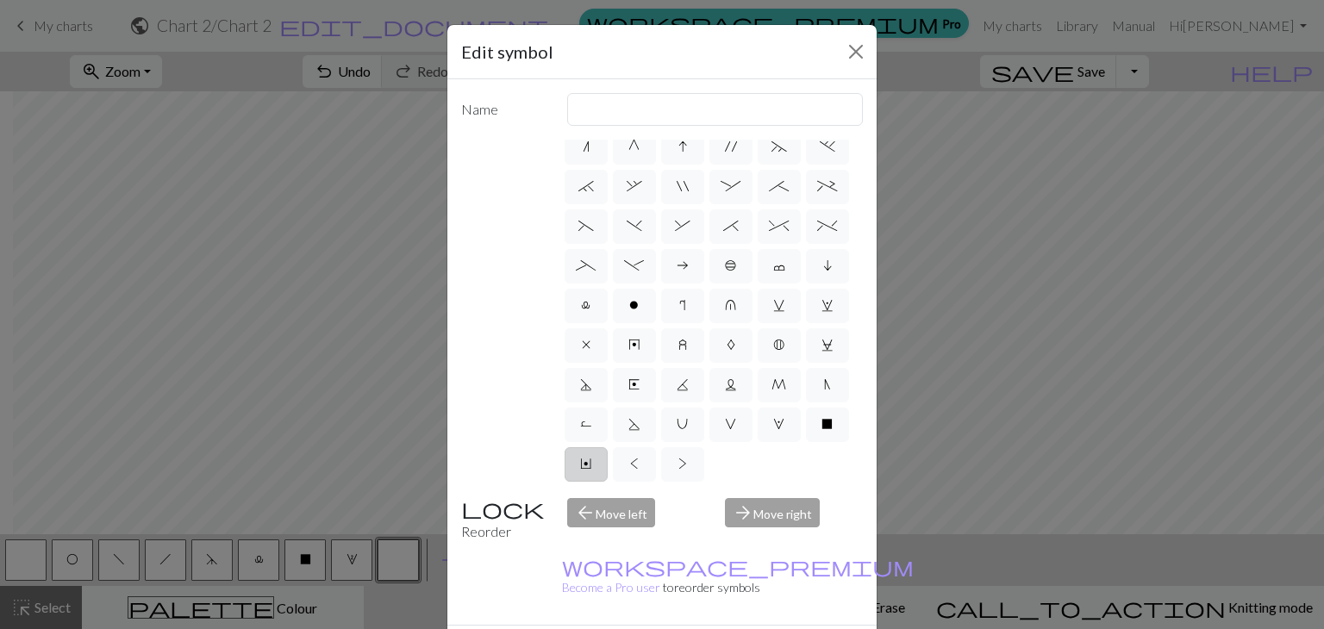
scroll to position [230, 0]
click at [731, 165] on label "'" at bounding box center [730, 147] width 43 height 34
click at [731, 346] on input "'" at bounding box center [730, 351] width 11 height 11
radio input "true"
type input "cable extra"
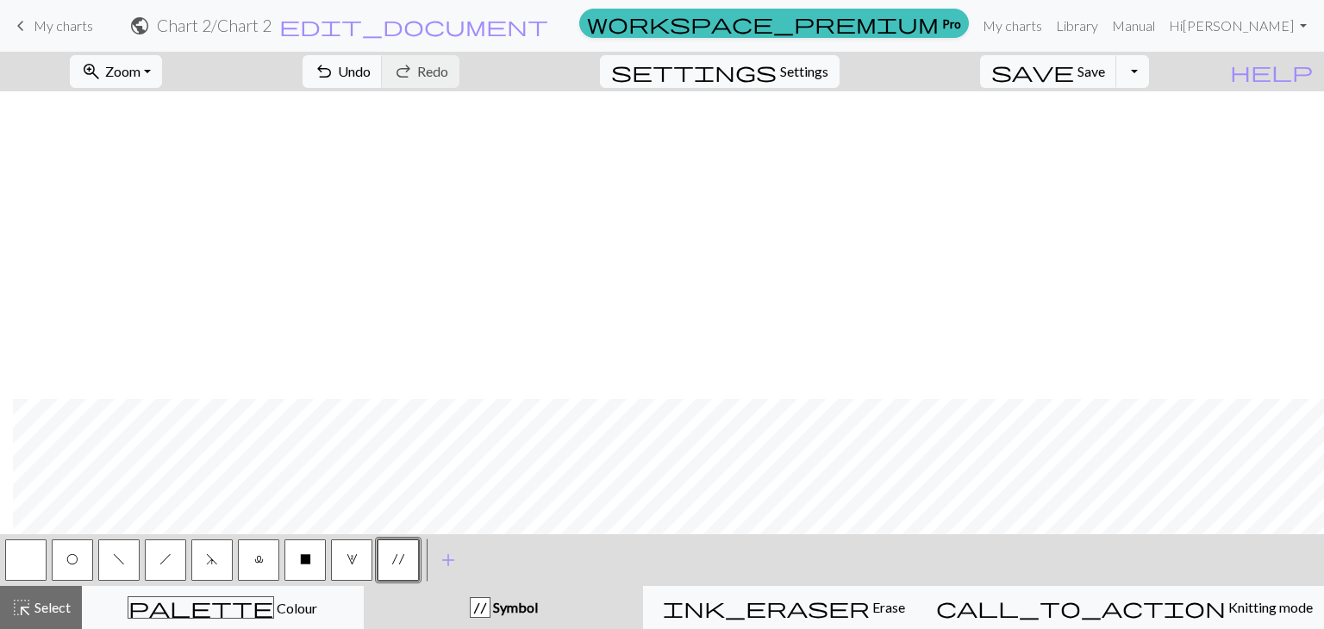
scroll to position [578, 13]
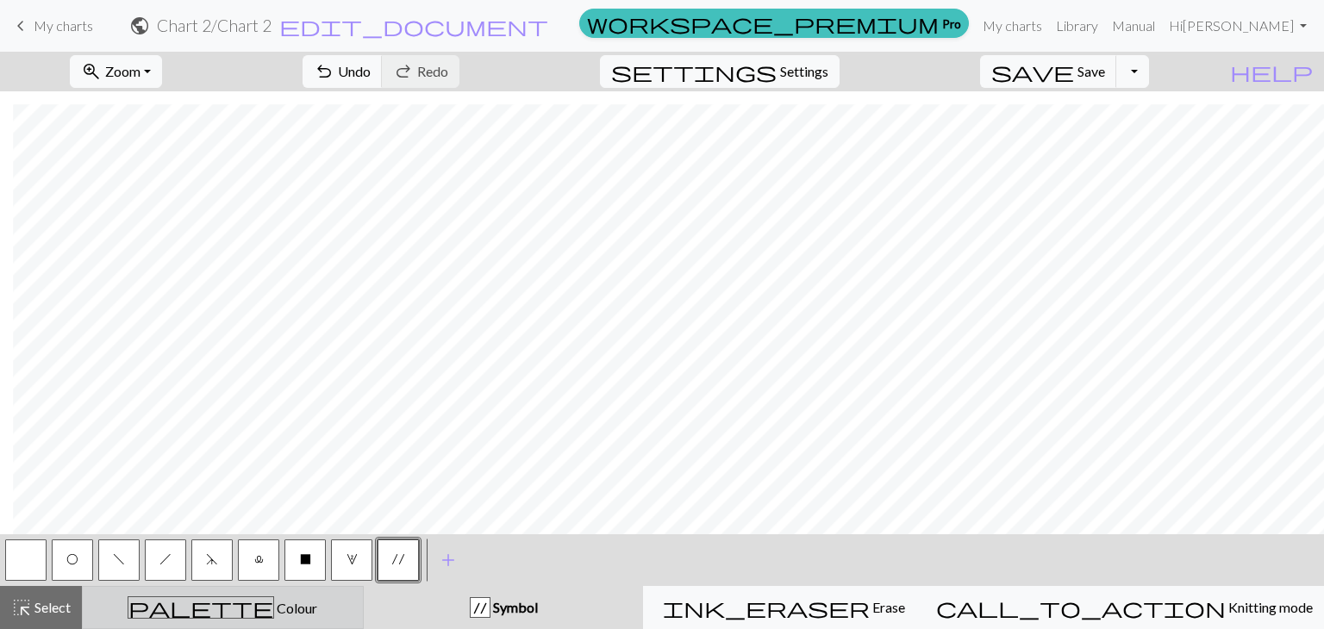
click at [159, 604] on div "palette Colour Colour" at bounding box center [222, 607] width 259 height 22
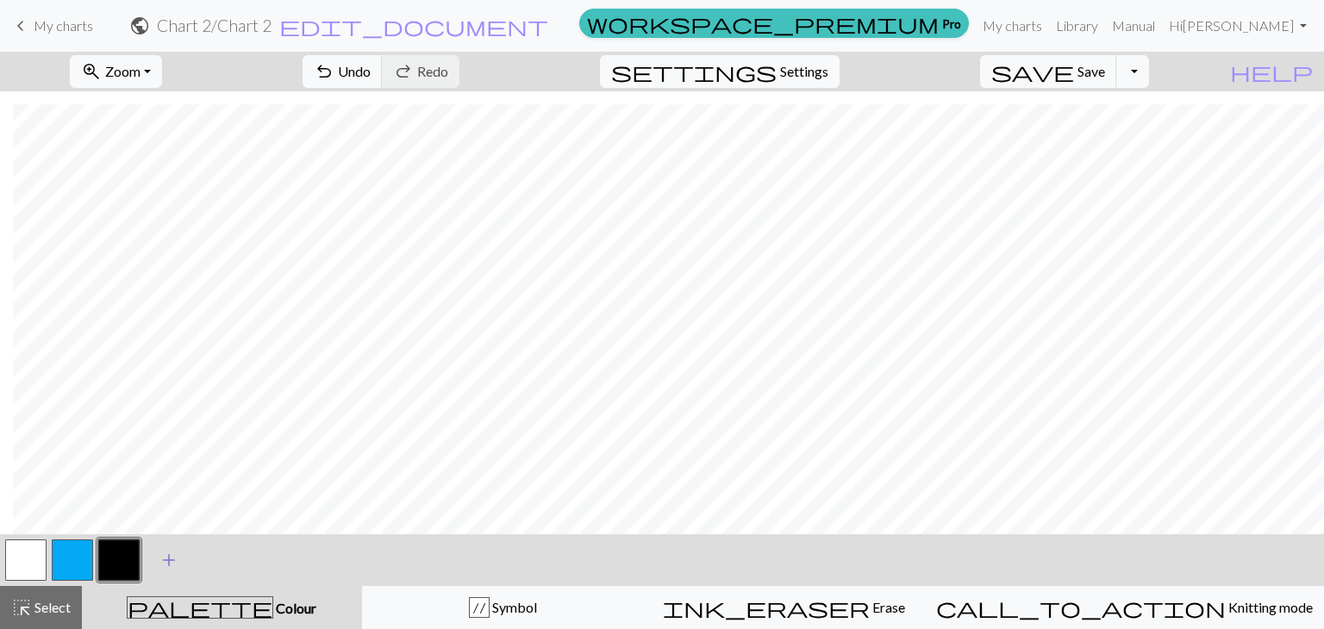
click at [175, 564] on span "add" at bounding box center [169, 560] width 21 height 24
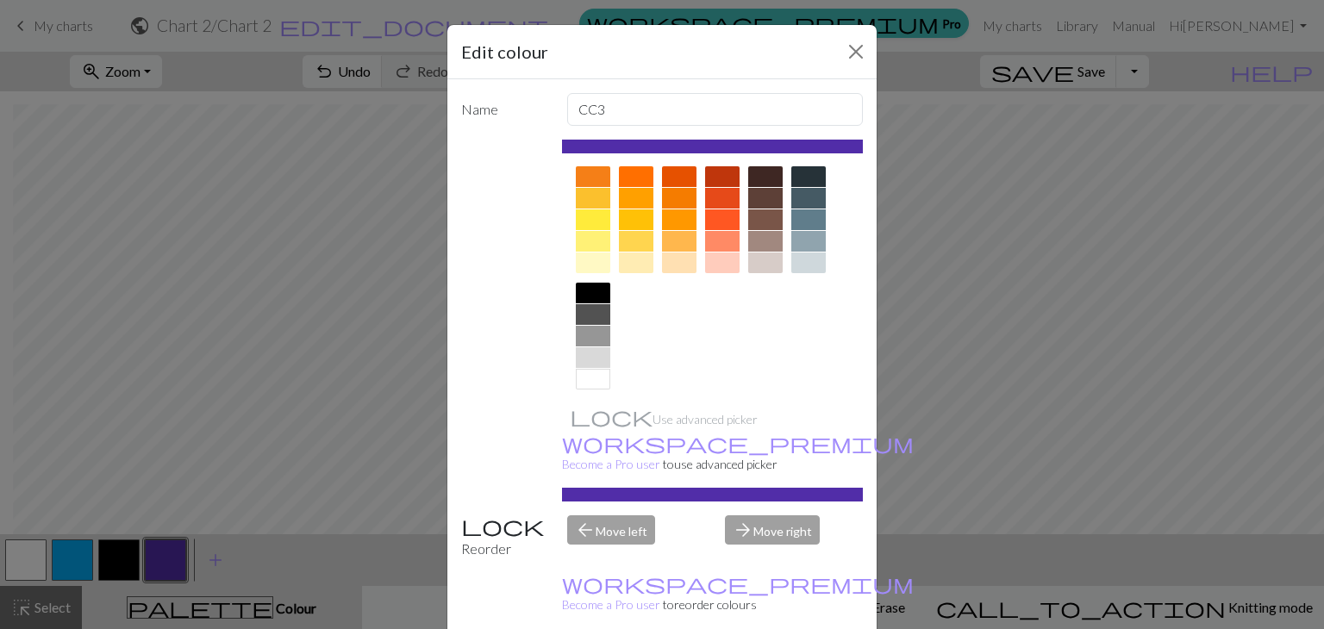
scroll to position [248, 0]
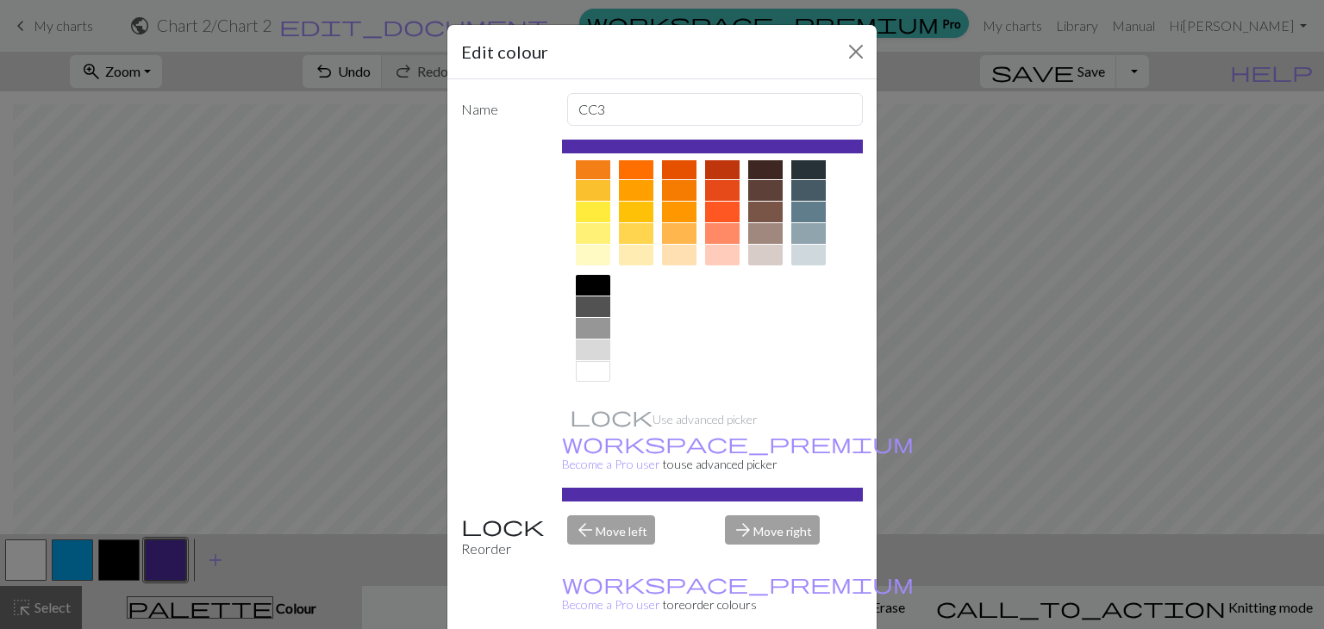
click at [715, 210] on div at bounding box center [722, 212] width 34 height 21
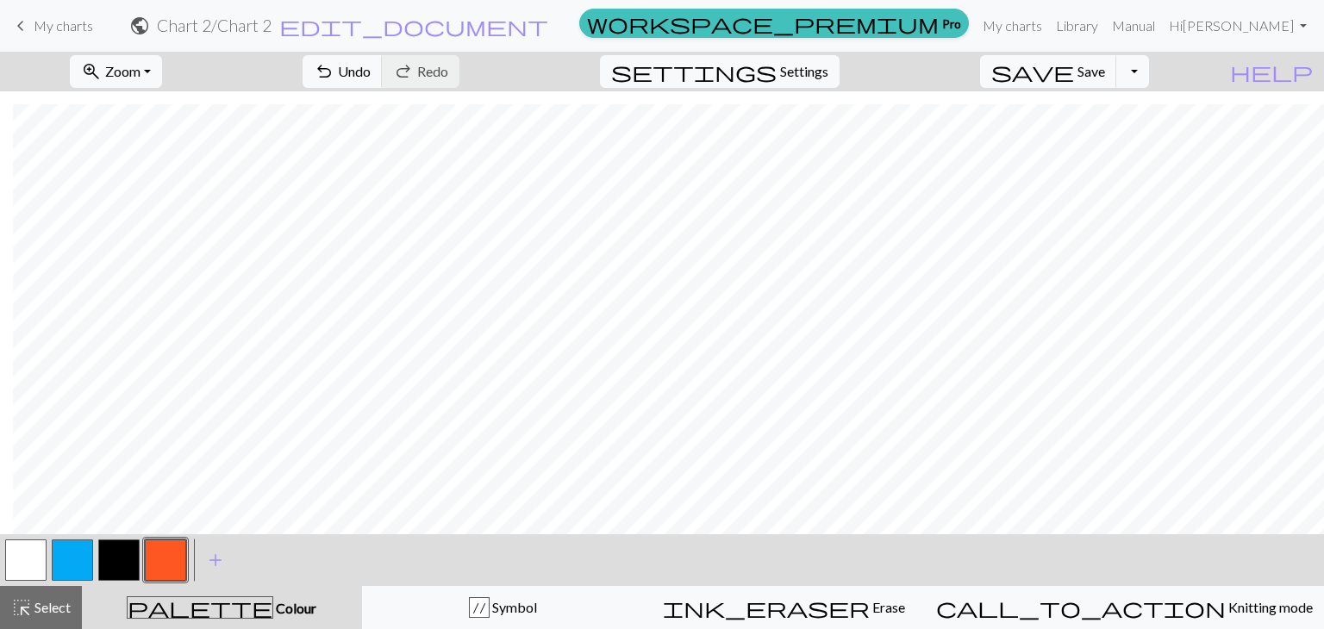
click at [171, 564] on button "button" at bounding box center [165, 559] width 41 height 41
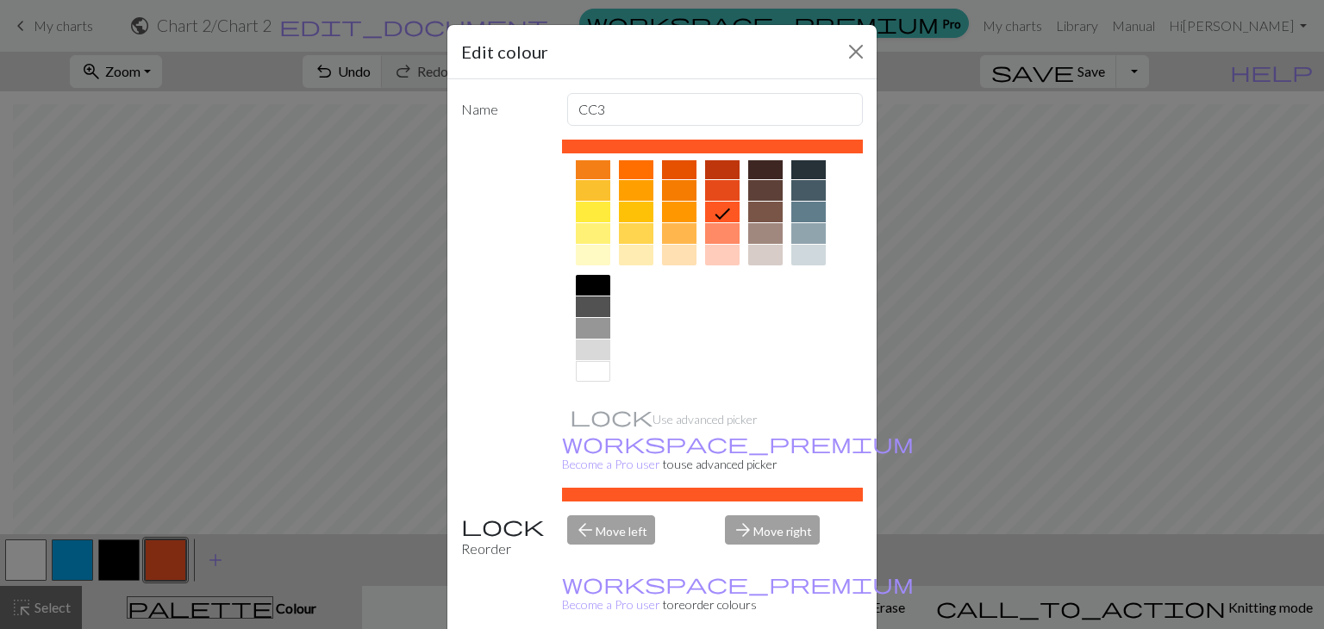
click at [586, 215] on div at bounding box center [593, 212] width 34 height 21
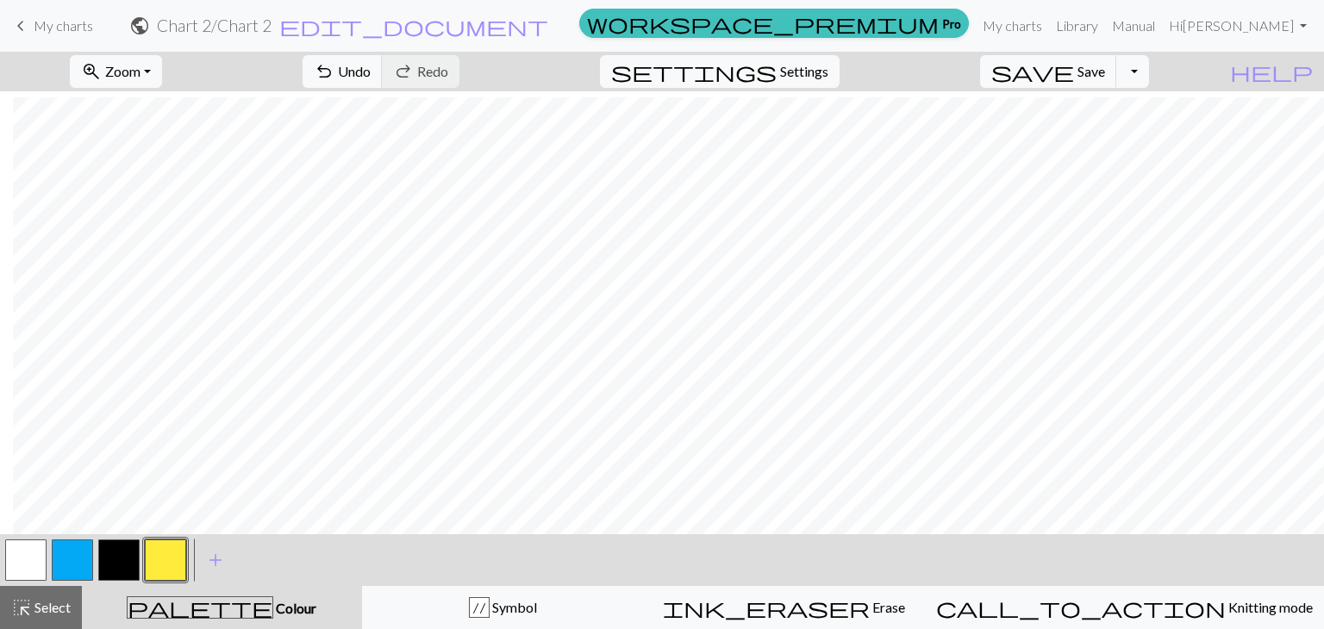
scroll to position [115, 13]
click at [272, 612] on div "palette Colour Colour" at bounding box center [221, 607] width 259 height 22
click at [418, 601] on div "' Symbol" at bounding box center [502, 607] width 259 height 21
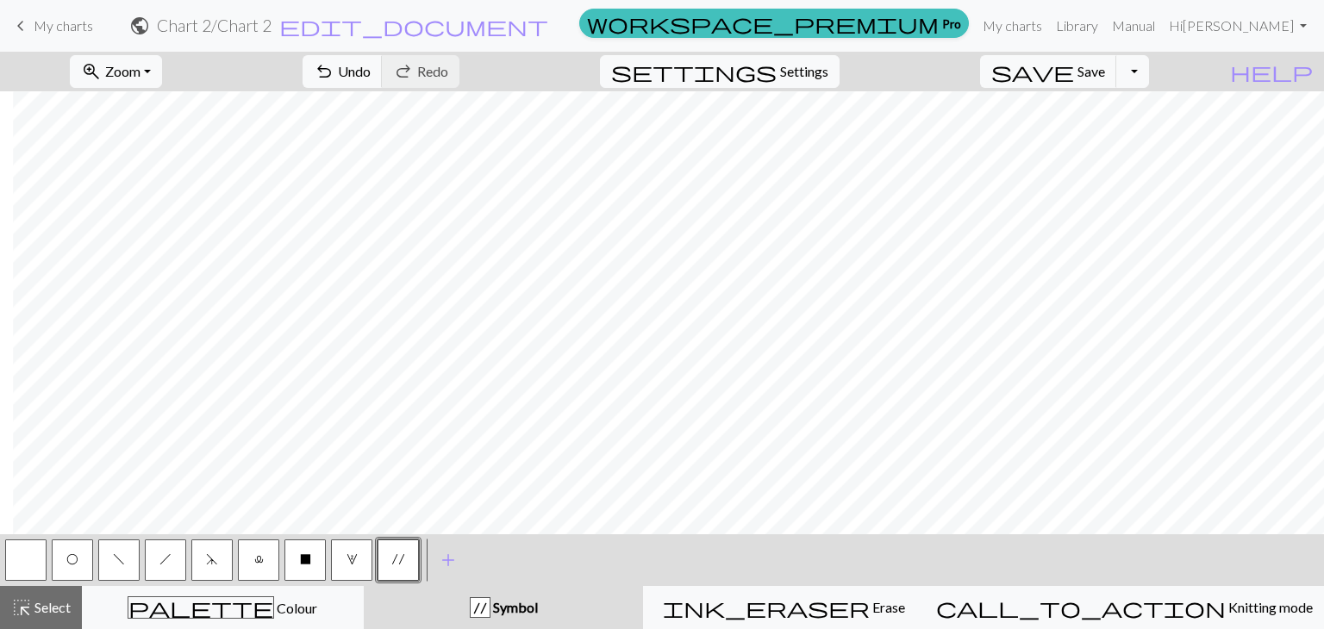
click at [123, 559] on span "f" at bounding box center [119, 559] width 12 height 14
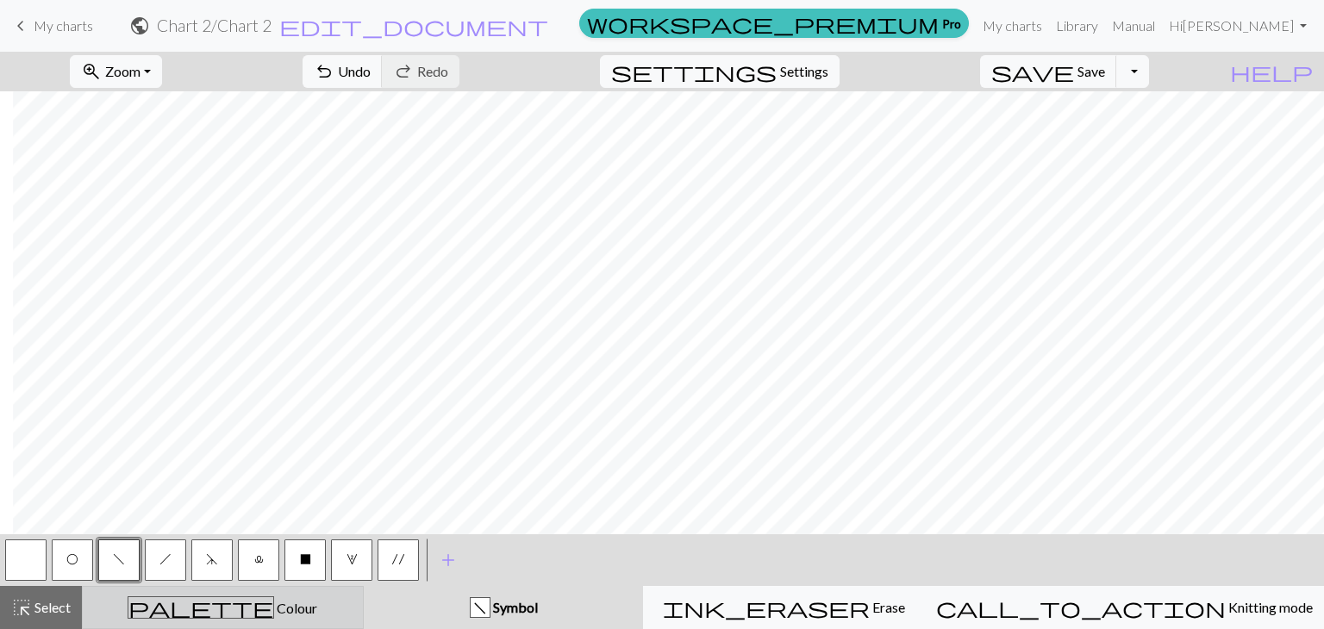
click at [228, 620] on button "palette Colour Colour" at bounding box center [223, 607] width 282 height 43
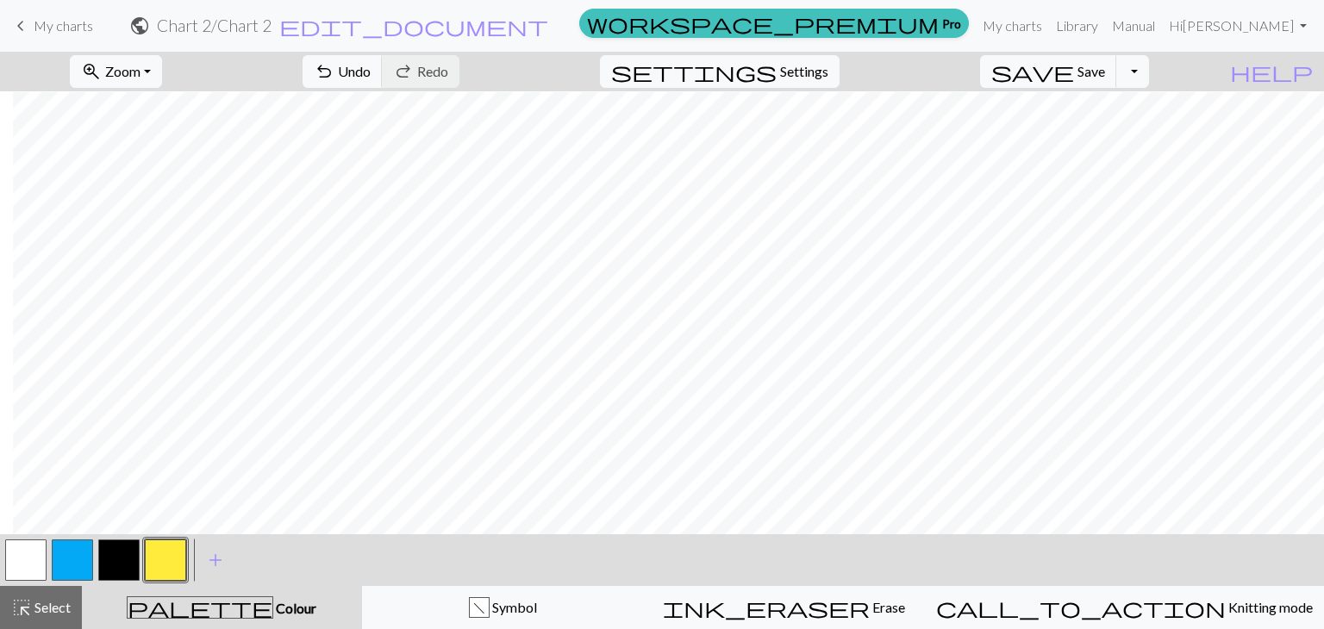
scroll to position [578, 13]
click at [210, 564] on span "add" at bounding box center [215, 560] width 21 height 24
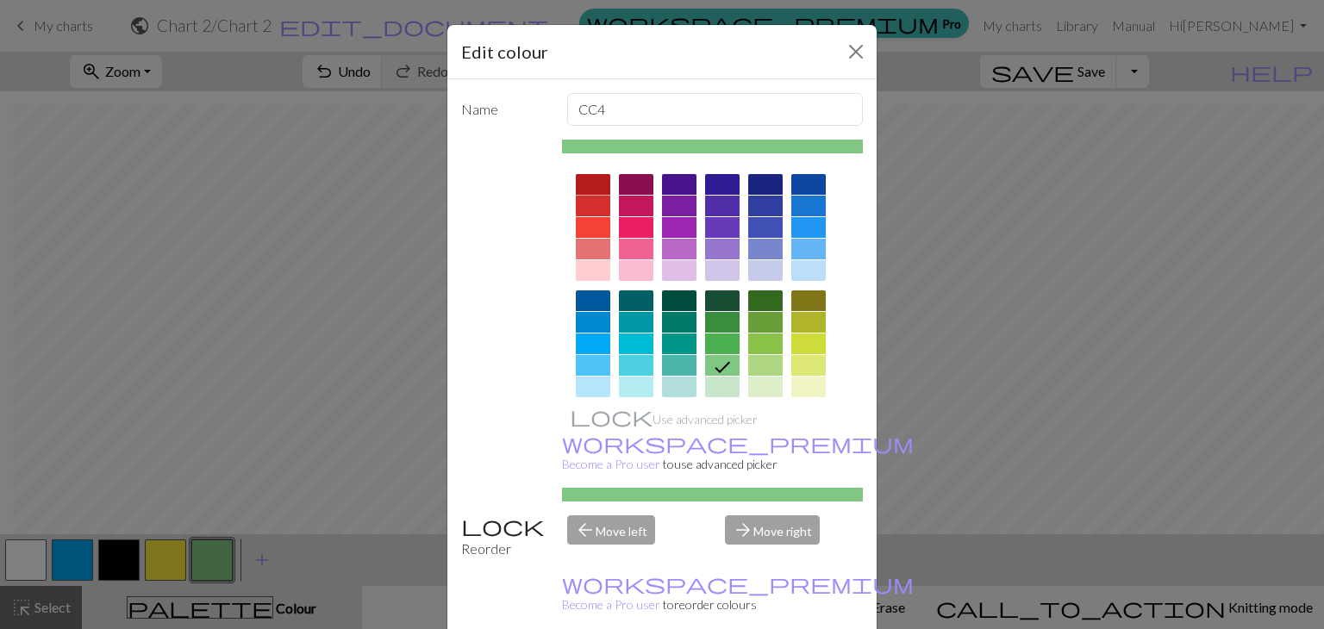
click at [581, 184] on div at bounding box center [593, 184] width 34 height 21
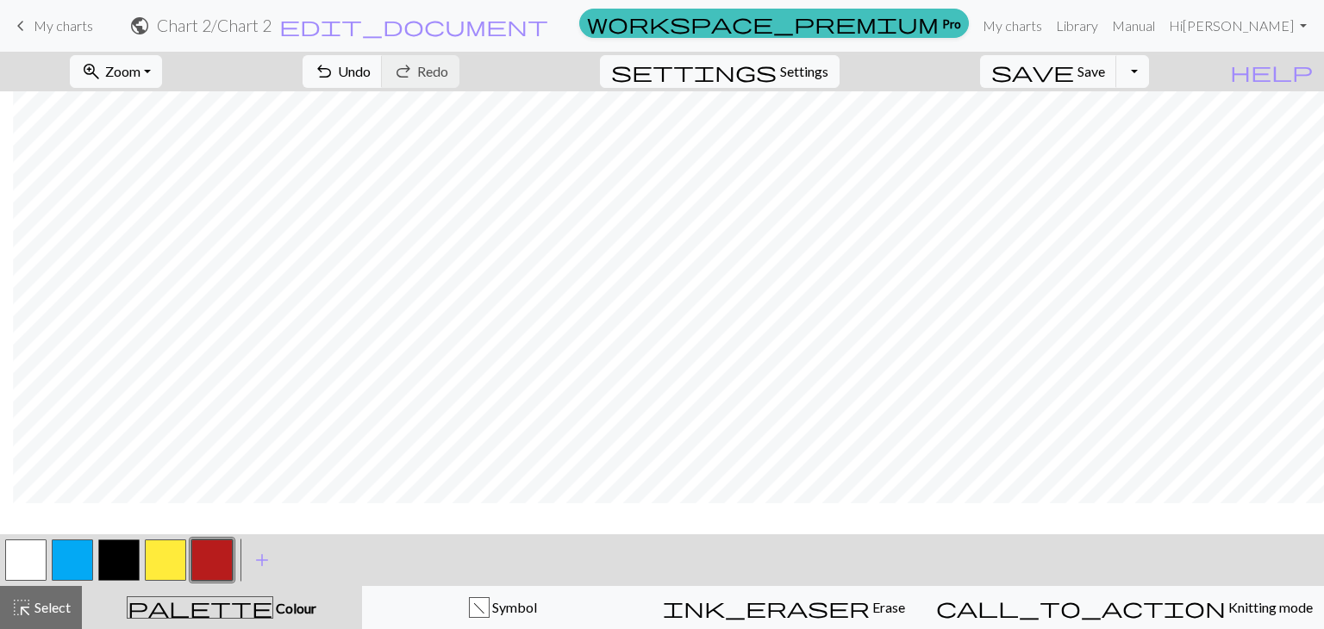
scroll to position [0, 13]
click at [34, 549] on button "button" at bounding box center [25, 559] width 41 height 41
click at [214, 547] on button "button" at bounding box center [211, 559] width 41 height 41
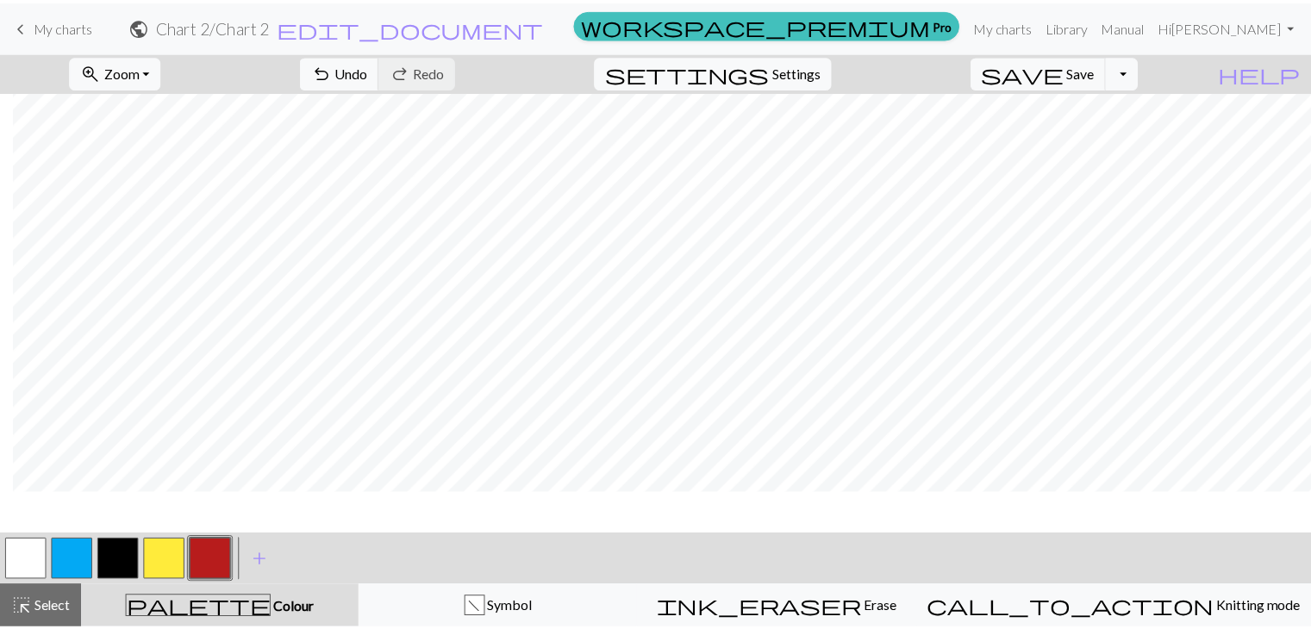
scroll to position [0, 13]
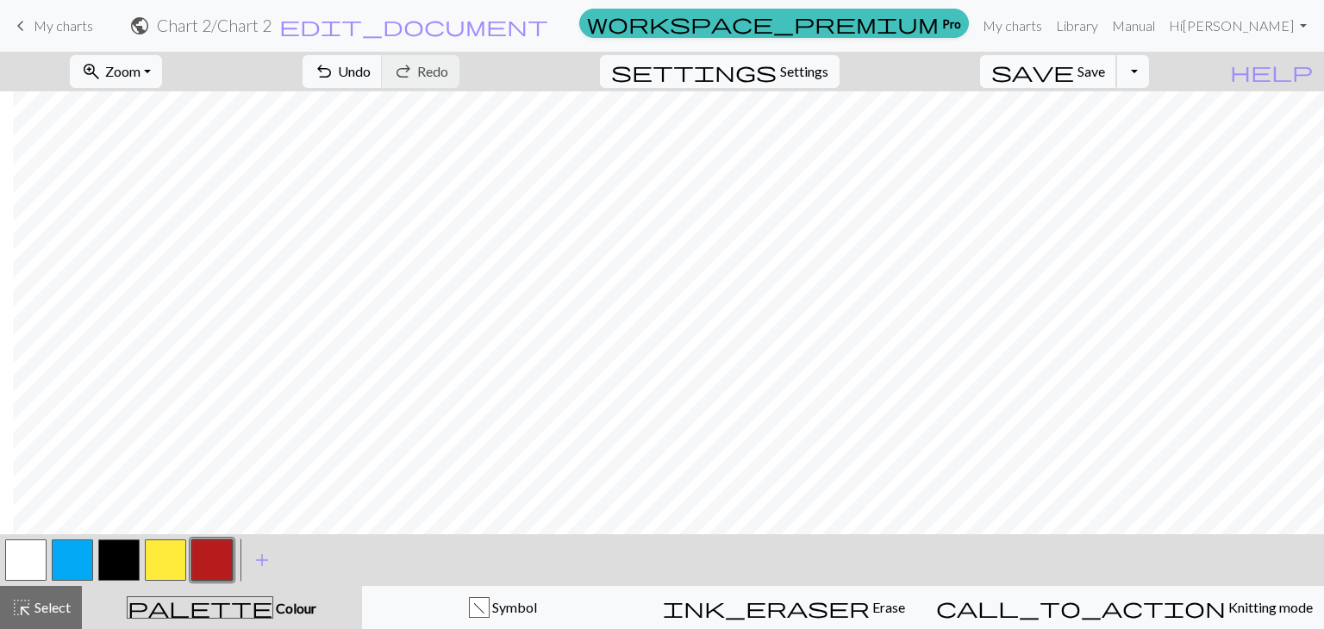
click at [1105, 66] on span "Save" at bounding box center [1091, 71] width 28 height 16
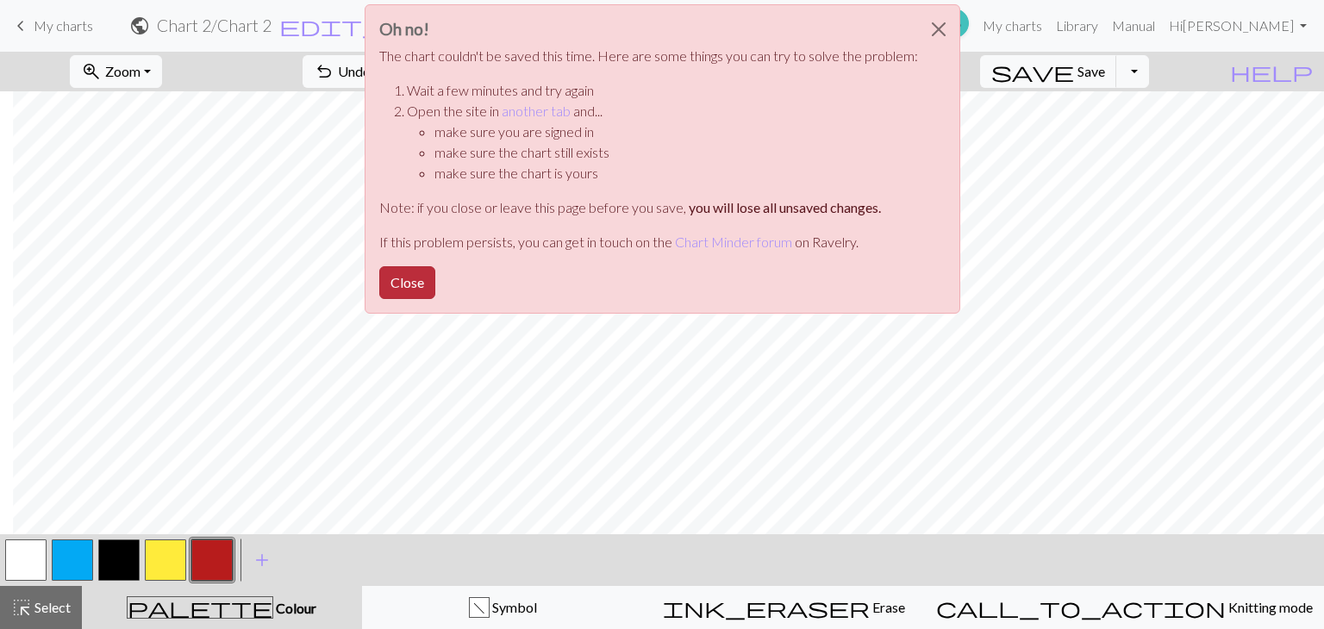
click at [403, 280] on button "Close" at bounding box center [407, 282] width 56 height 33
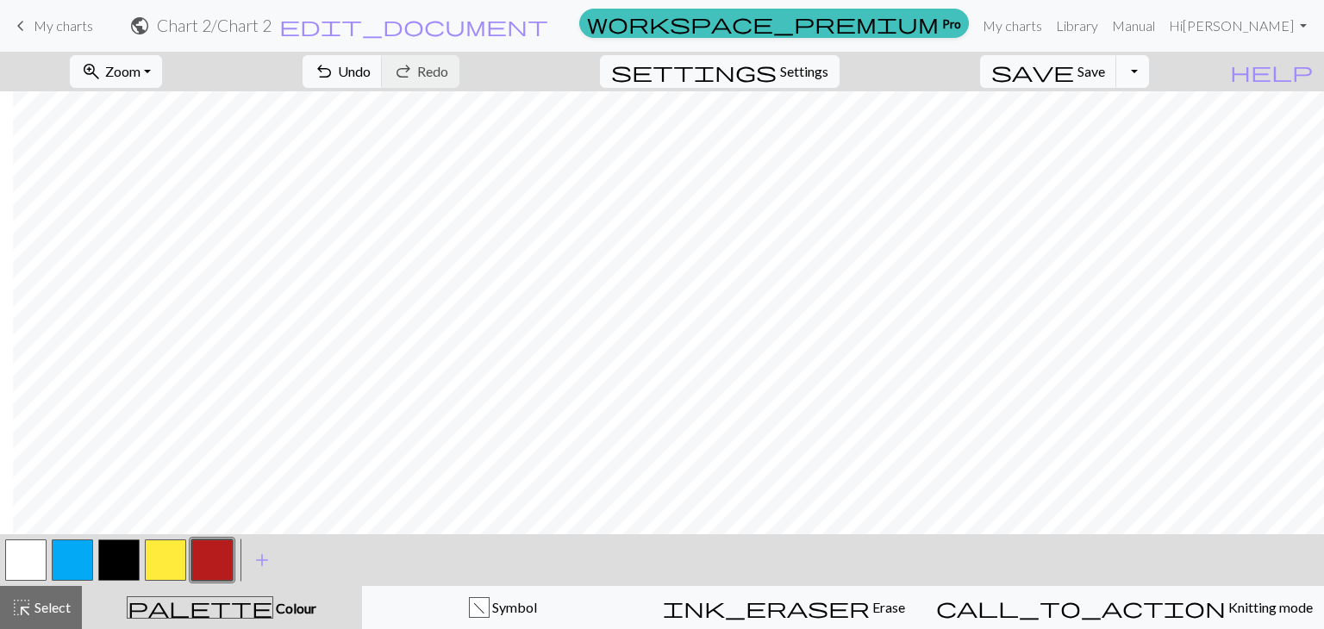
click at [1149, 73] on button "Toggle Dropdown" at bounding box center [1132, 71] width 33 height 33
click at [1110, 134] on button "save_alt Download" at bounding box center [1005, 137] width 284 height 28
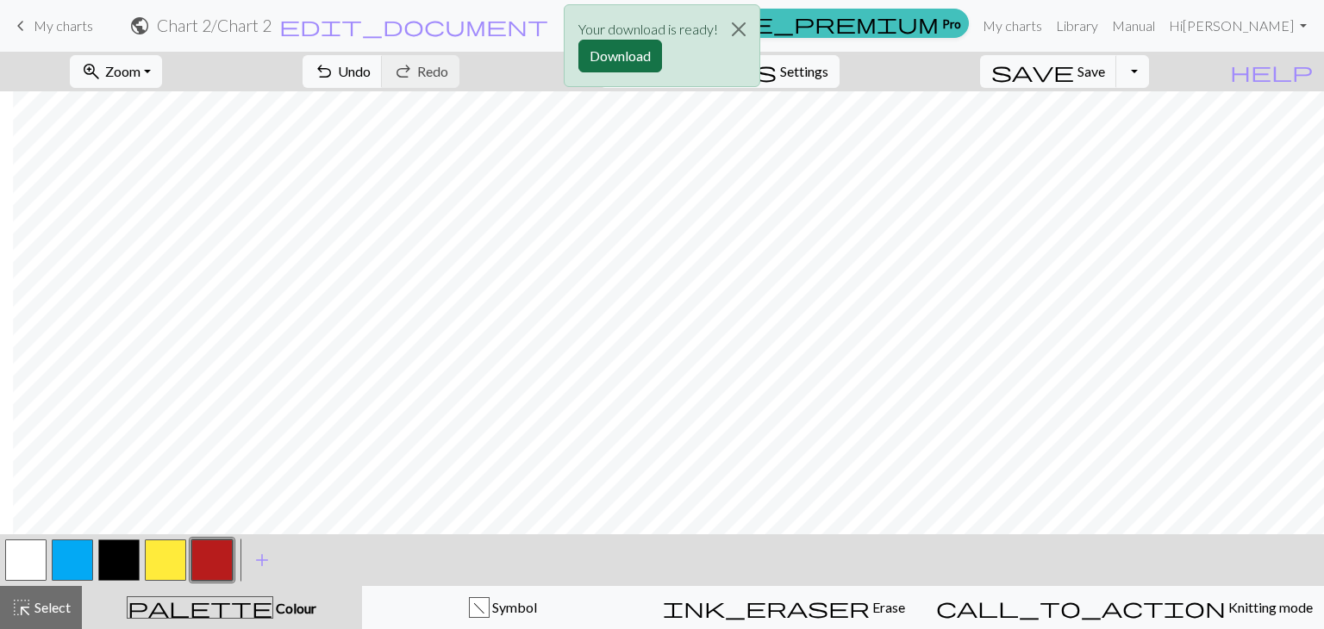
click at [631, 55] on button "Download" at bounding box center [620, 56] width 84 height 33
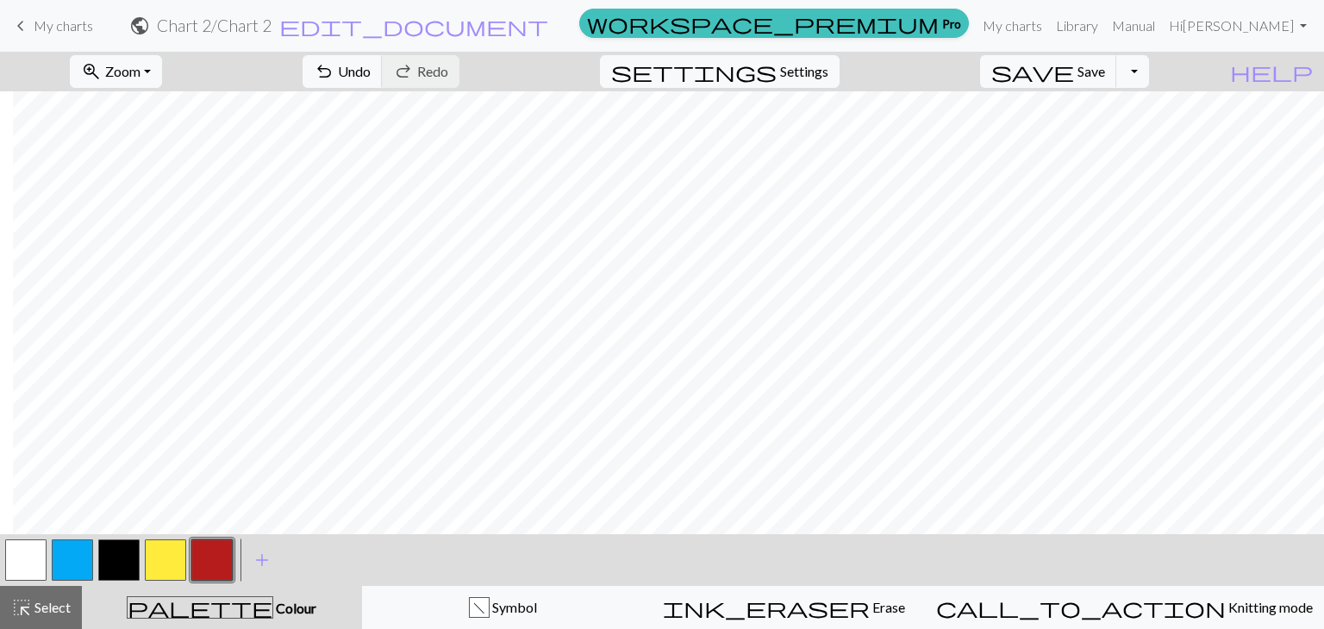
click at [22, 24] on span "keyboard_arrow_left" at bounding box center [20, 26] width 21 height 24
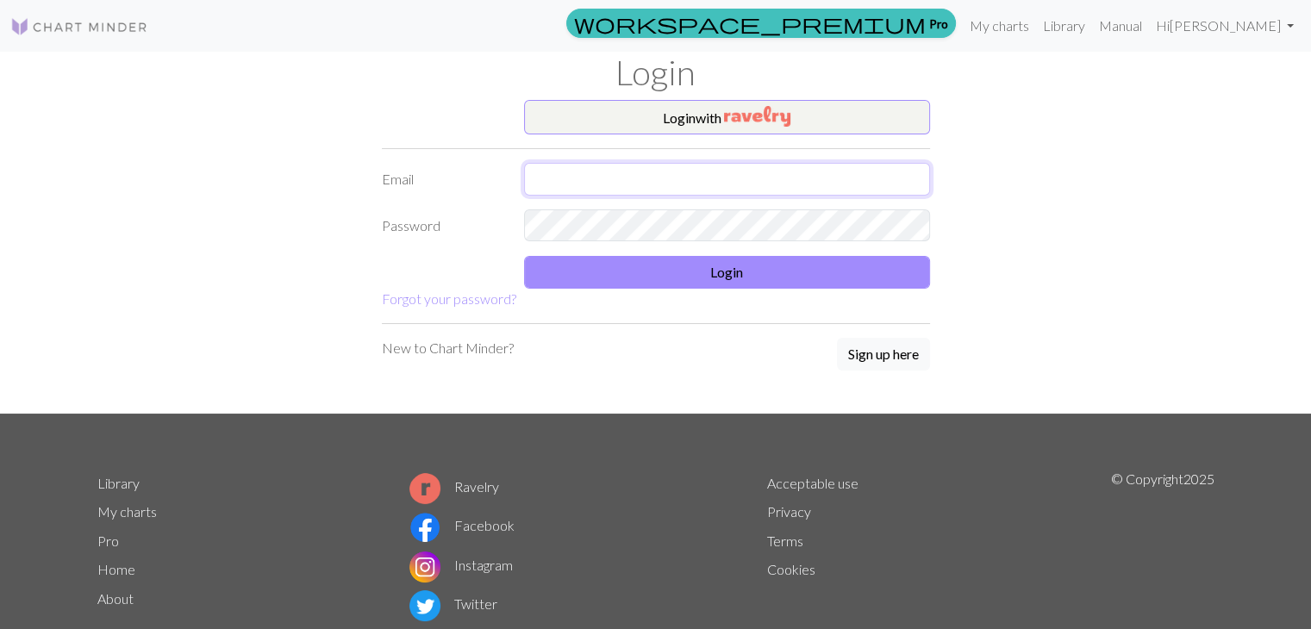
click at [606, 184] on input "text" at bounding box center [727, 179] width 406 height 33
type input "[EMAIL_ADDRESS][DOMAIN_NAME]"
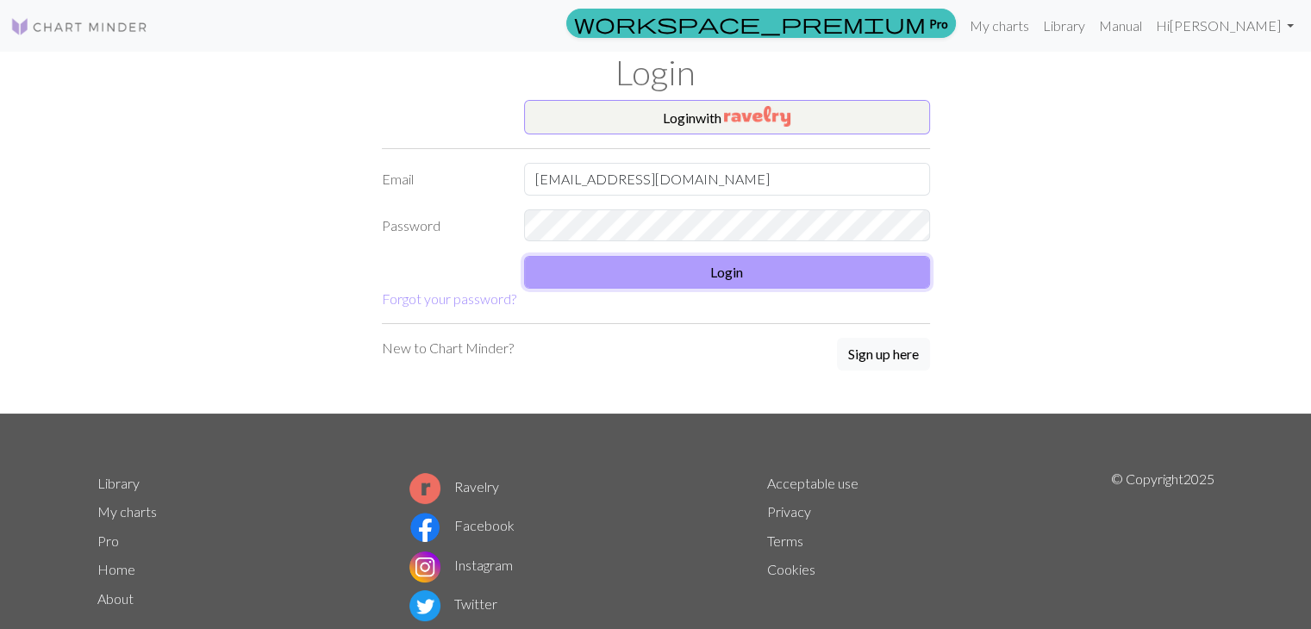
click at [661, 270] on button "Login" at bounding box center [727, 272] width 406 height 33
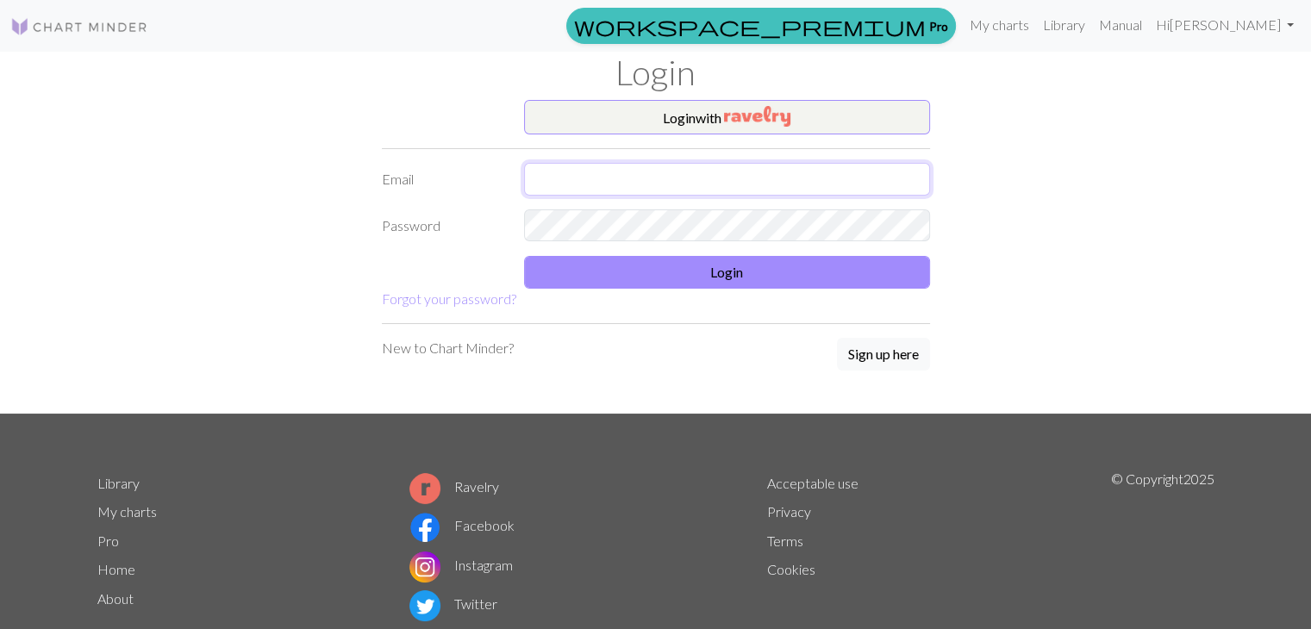
click at [561, 194] on input "text" at bounding box center [727, 179] width 406 height 33
type input "[EMAIL_ADDRESS][DOMAIN_NAME]"
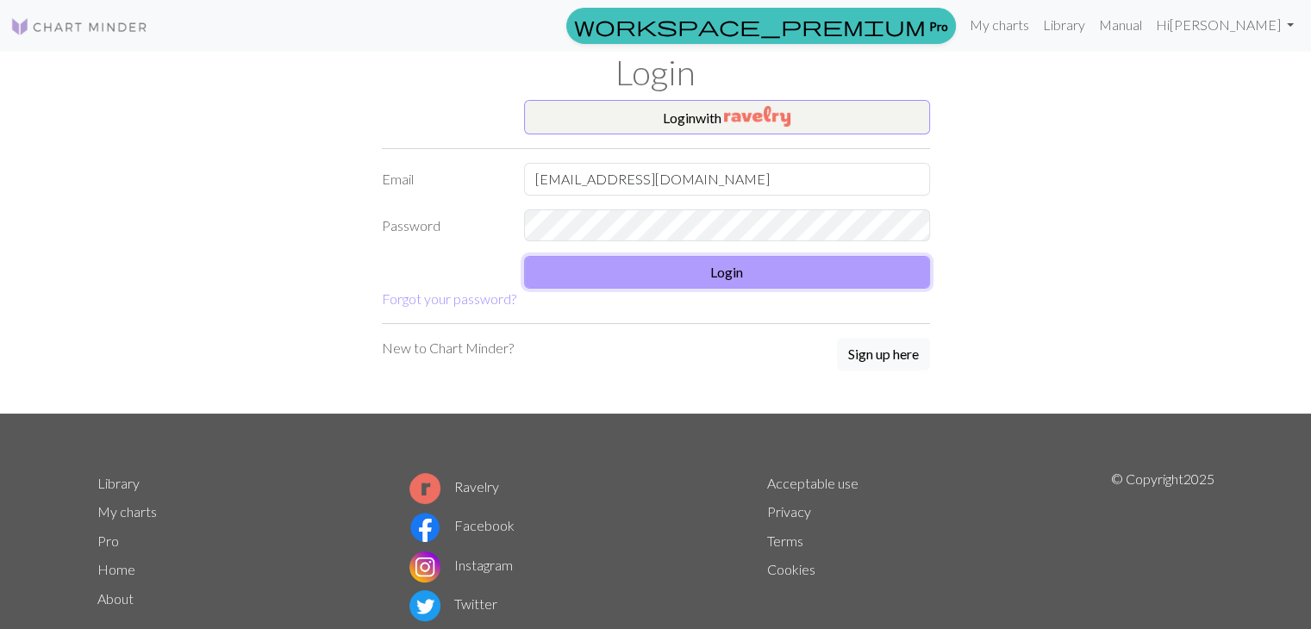
click at [643, 267] on button "Login" at bounding box center [727, 272] width 406 height 33
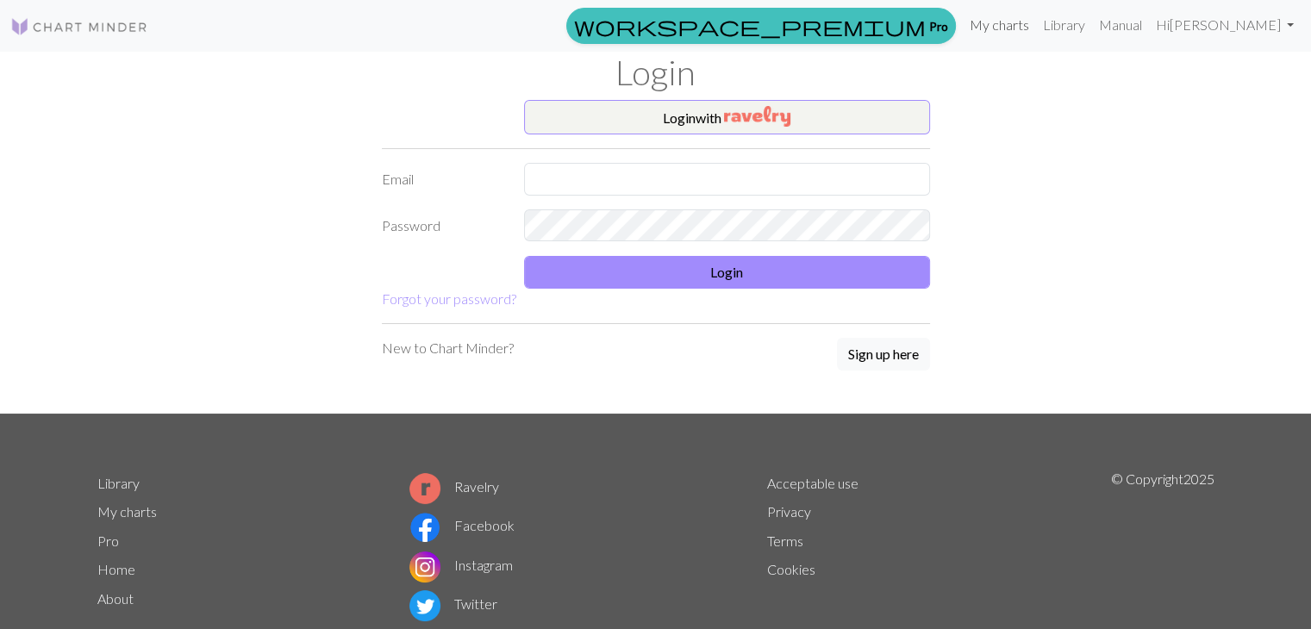
click at [1036, 25] on link "My charts" at bounding box center [999, 25] width 73 height 34
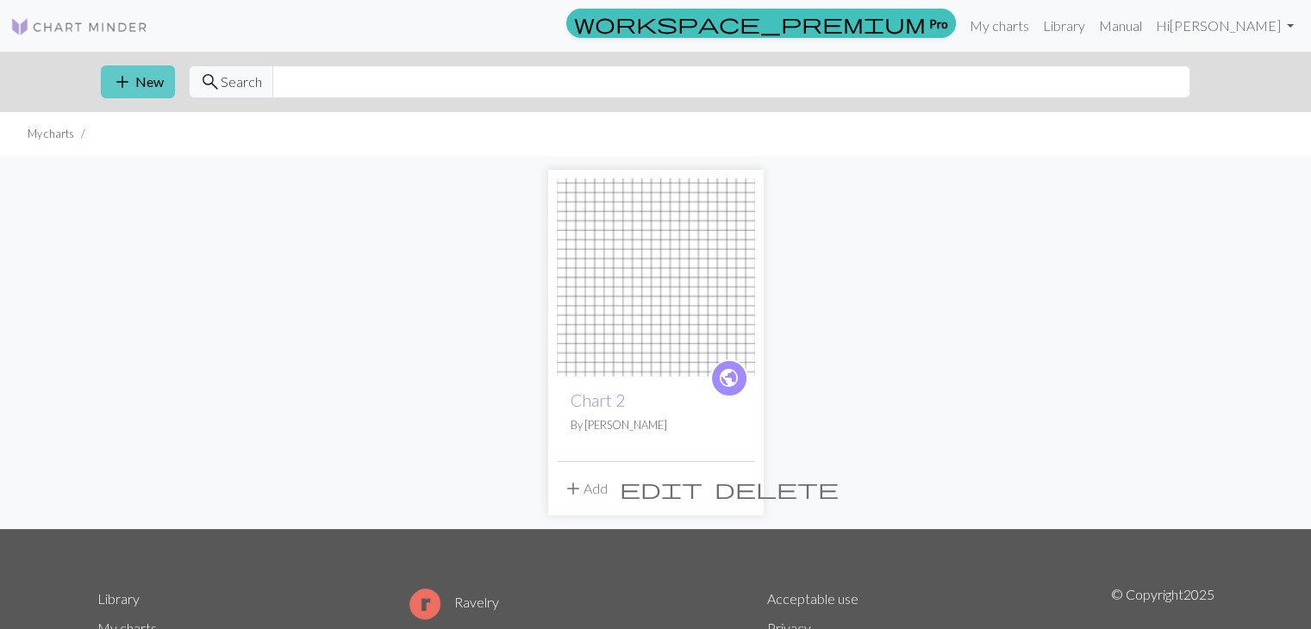
click at [124, 78] on span "add" at bounding box center [122, 82] width 21 height 24
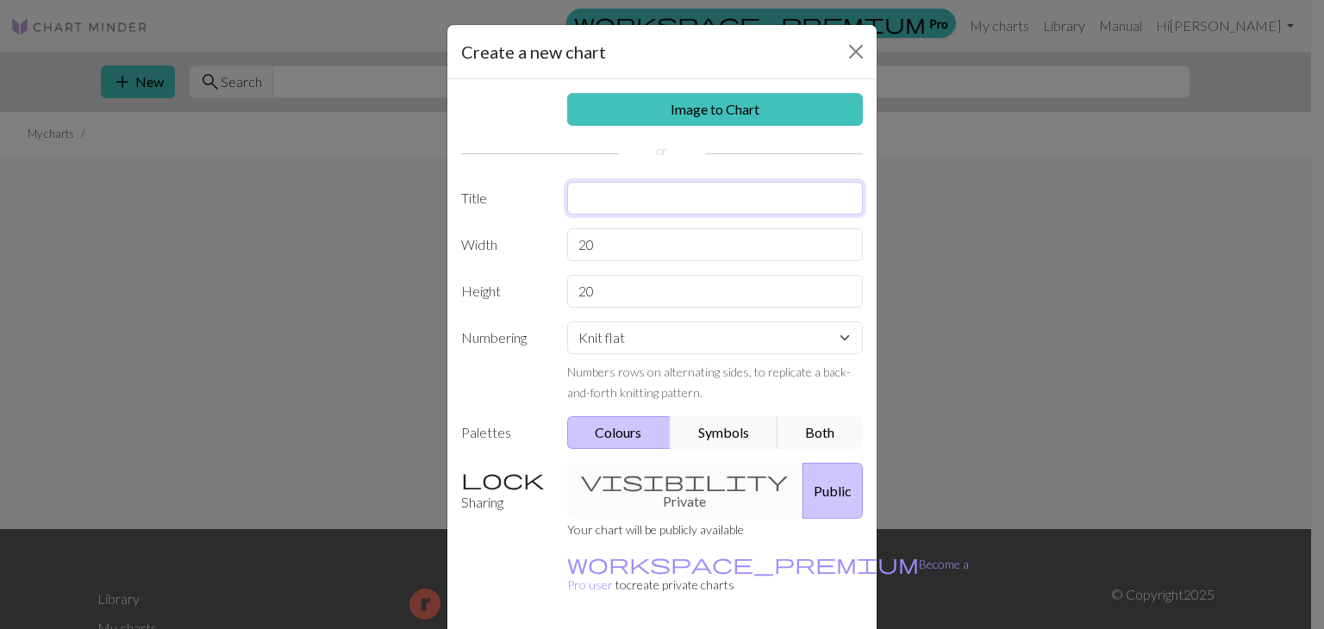
click at [714, 201] on input "text" at bounding box center [715, 198] width 296 height 33
type input "Chart 3"
click at [665, 242] on input "20" at bounding box center [715, 244] width 296 height 33
type input "24"
type input "71"
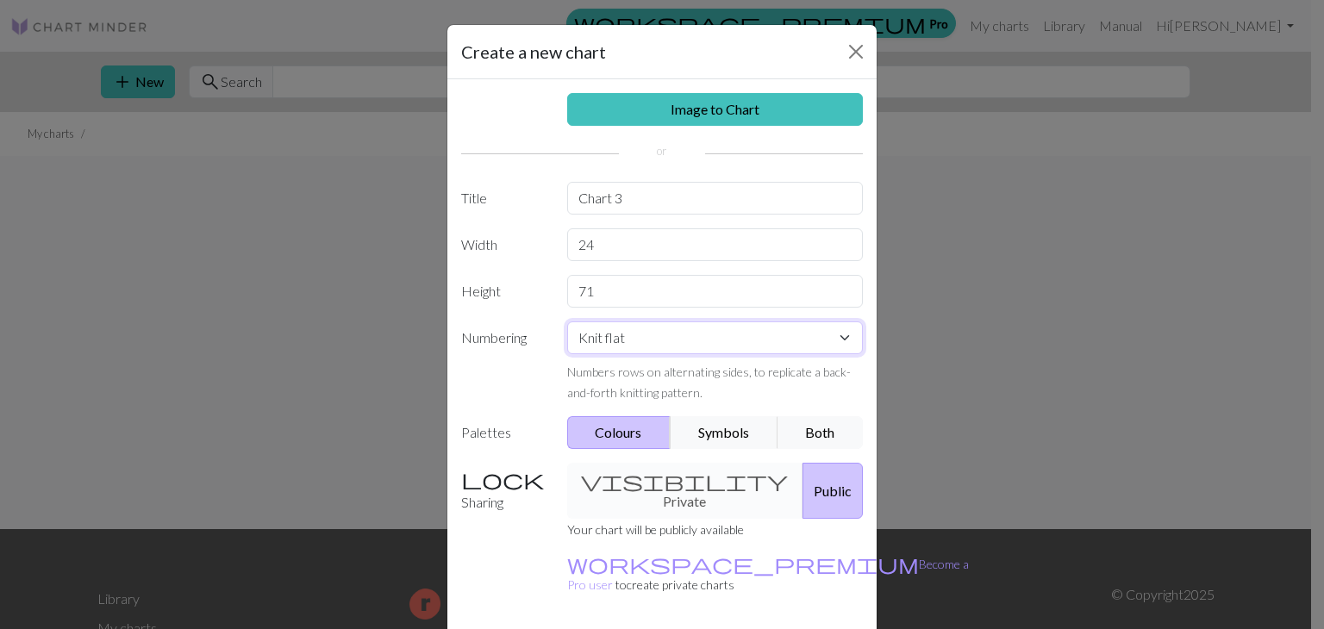
click at [683, 334] on select "Knit flat Knit in the round Lace knitting Cross stitch" at bounding box center [715, 337] width 296 height 33
select select "round"
click at [567, 321] on select "Knit flat Knit in the round Lace knitting Cross stitch" at bounding box center [715, 337] width 296 height 33
click at [826, 432] on button "Both" at bounding box center [820, 432] width 86 height 33
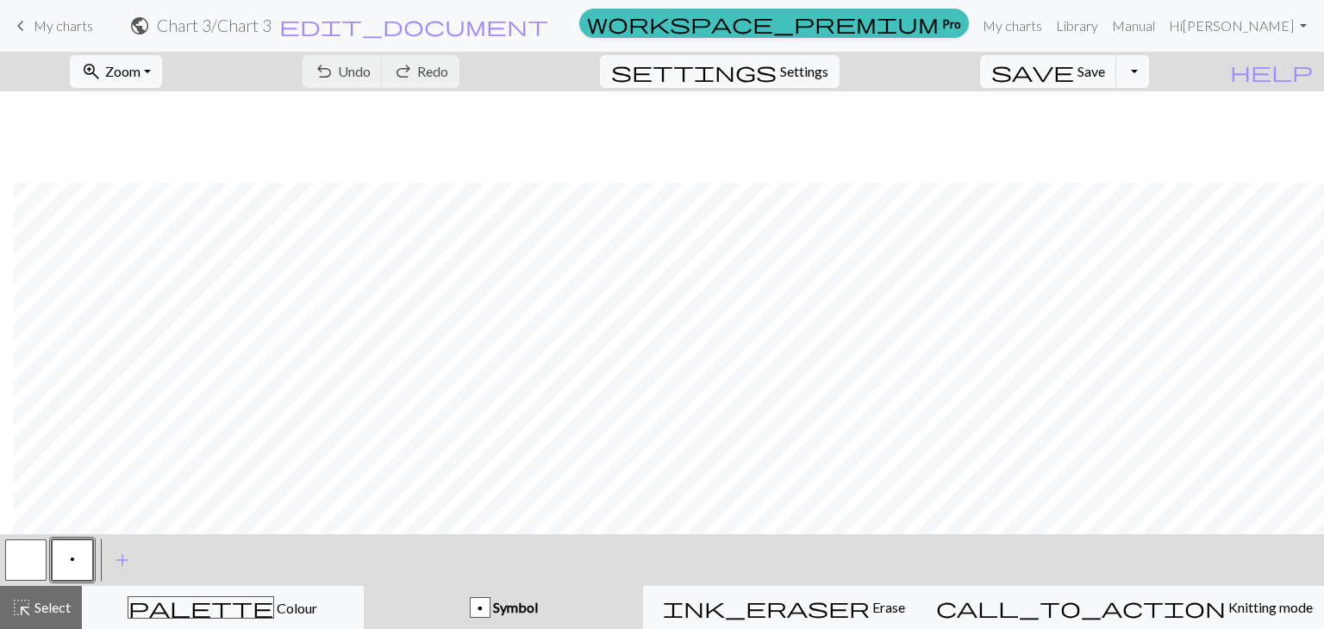
scroll to position [871, 13]
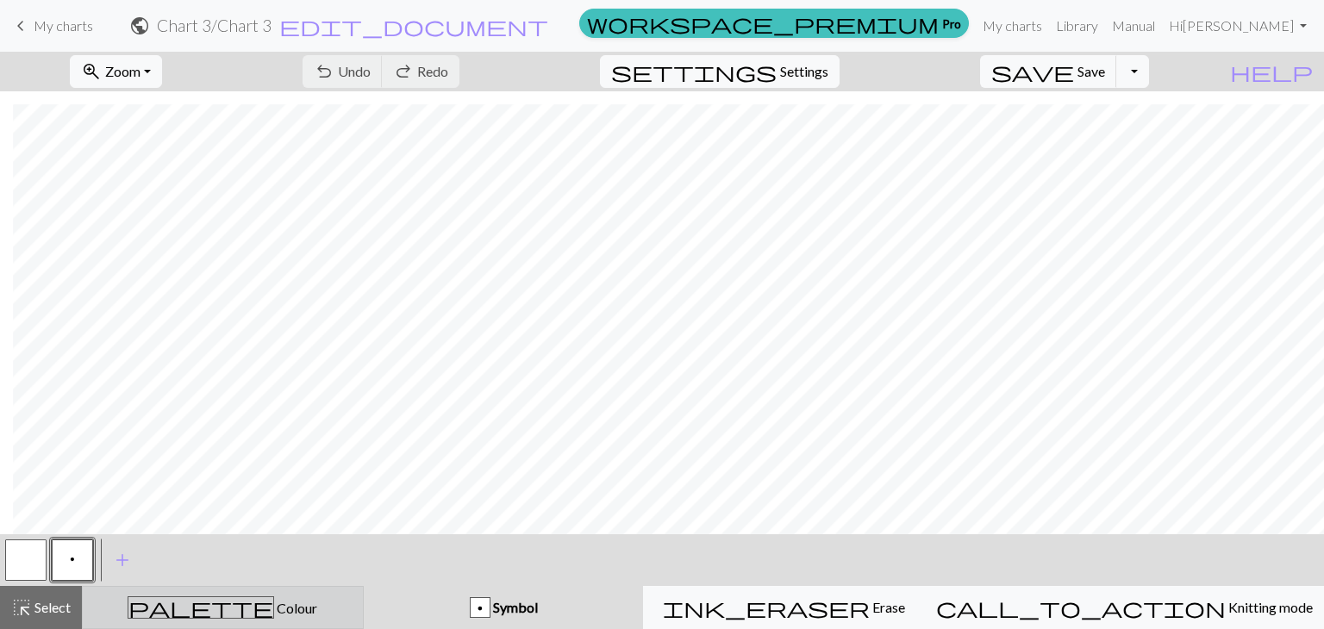
click at [203, 606] on icon "palette" at bounding box center [201, 607] width 147 height 22
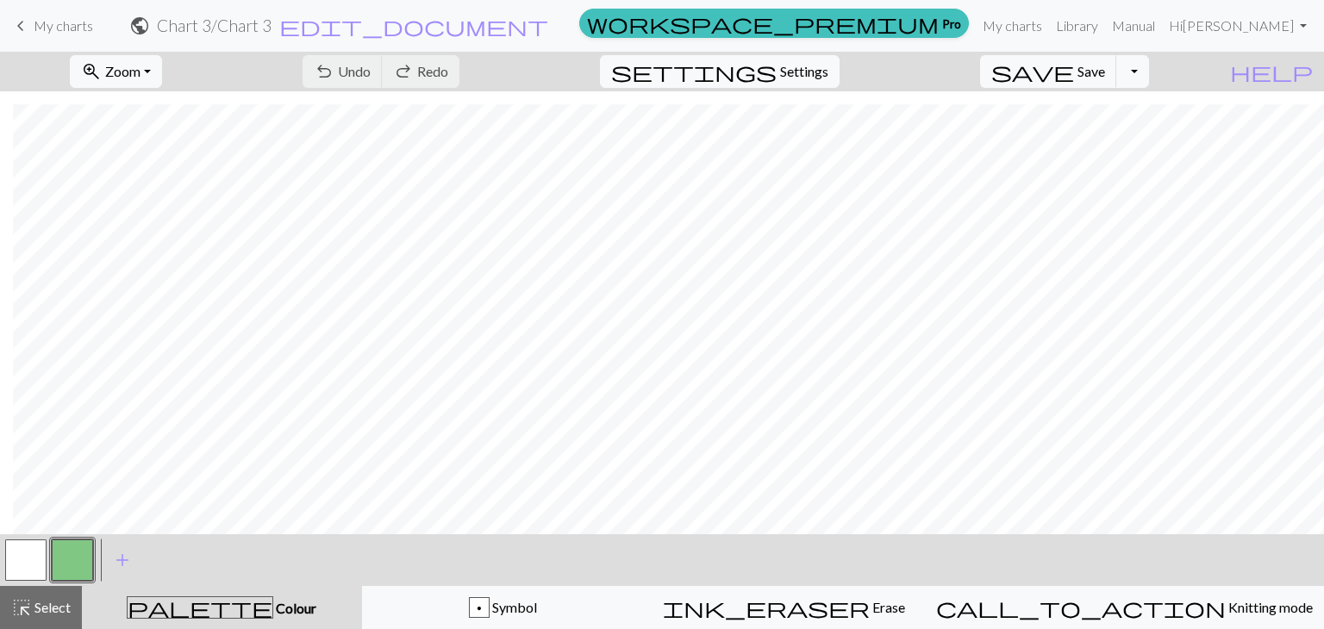
click at [79, 557] on button "button" at bounding box center [72, 559] width 41 height 41
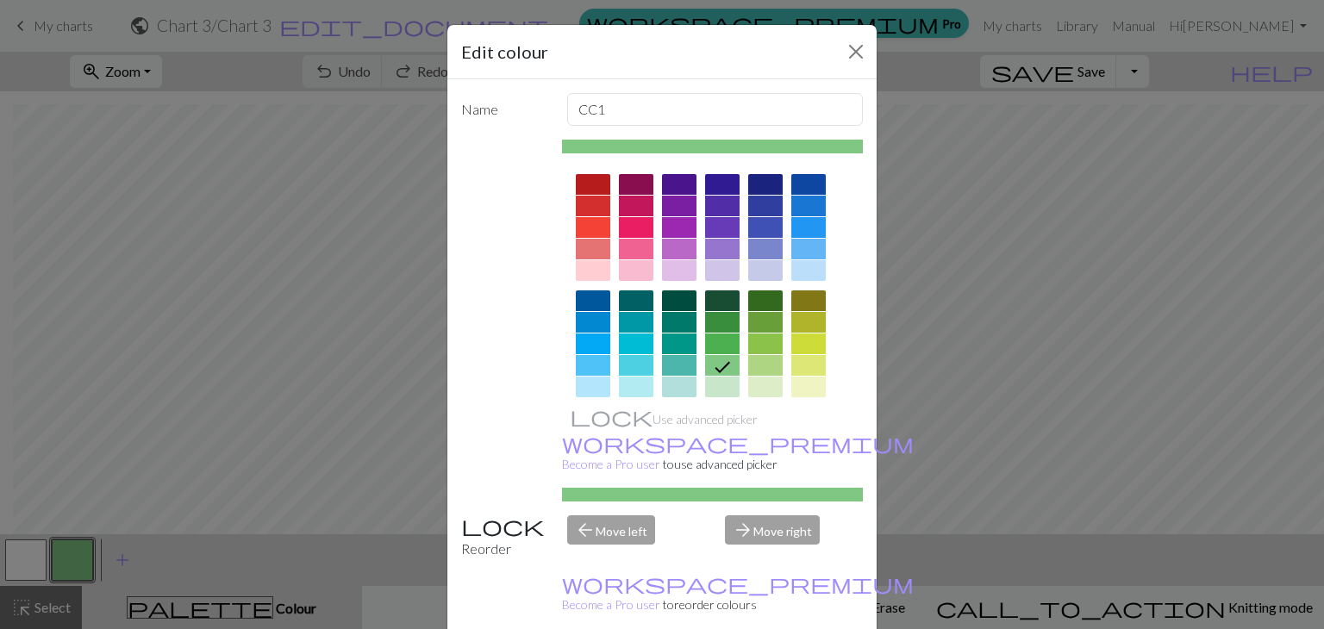
scroll to position [248, 0]
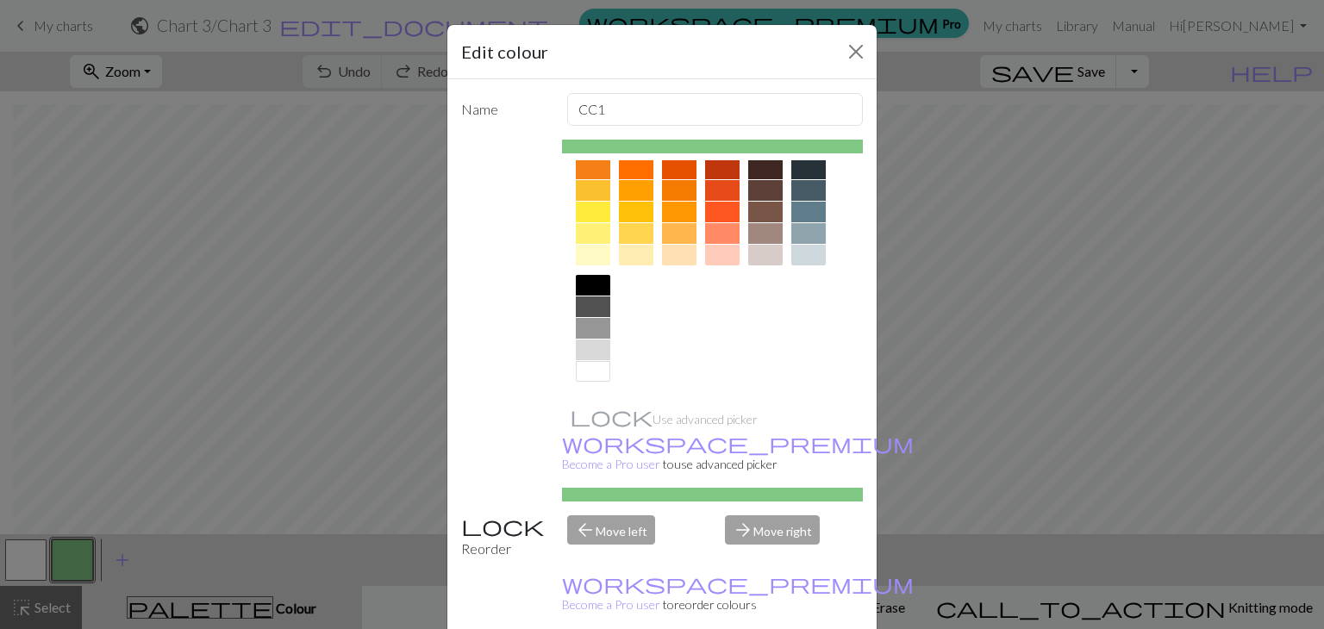
click at [576, 285] on div at bounding box center [593, 285] width 34 height 21
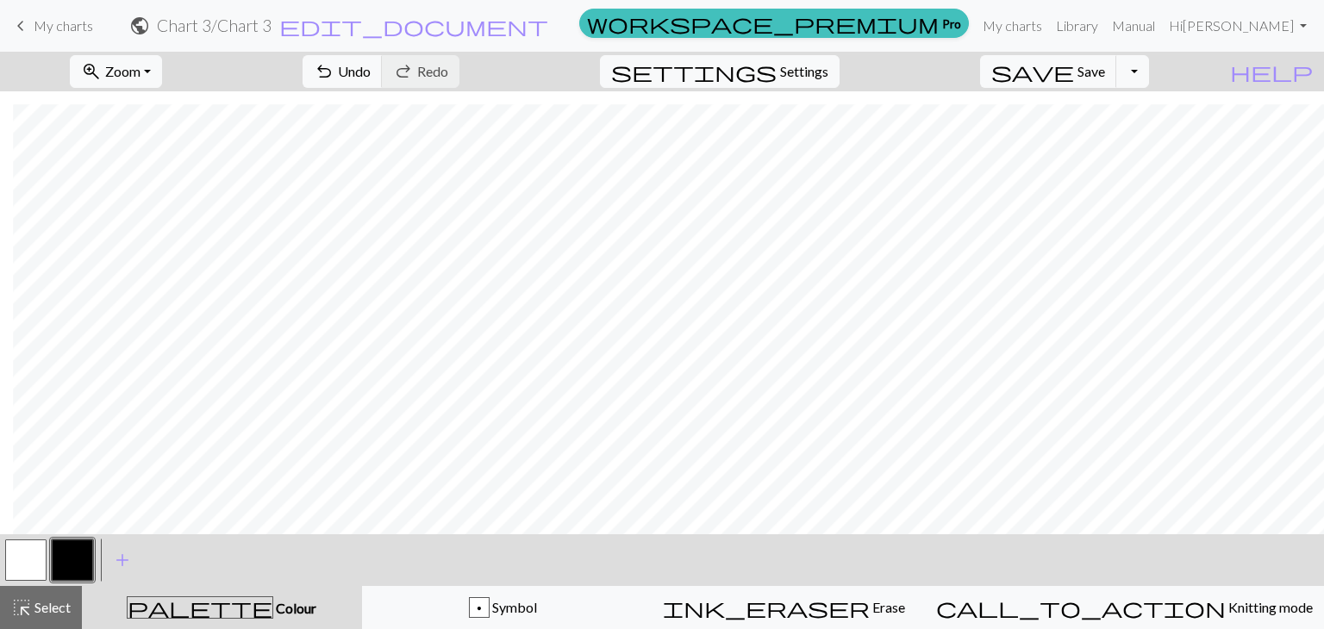
click at [17, 552] on button "button" at bounding box center [25, 559] width 41 height 41
click at [71, 556] on button "button" at bounding box center [72, 559] width 41 height 41
click at [29, 548] on button "button" at bounding box center [25, 559] width 41 height 41
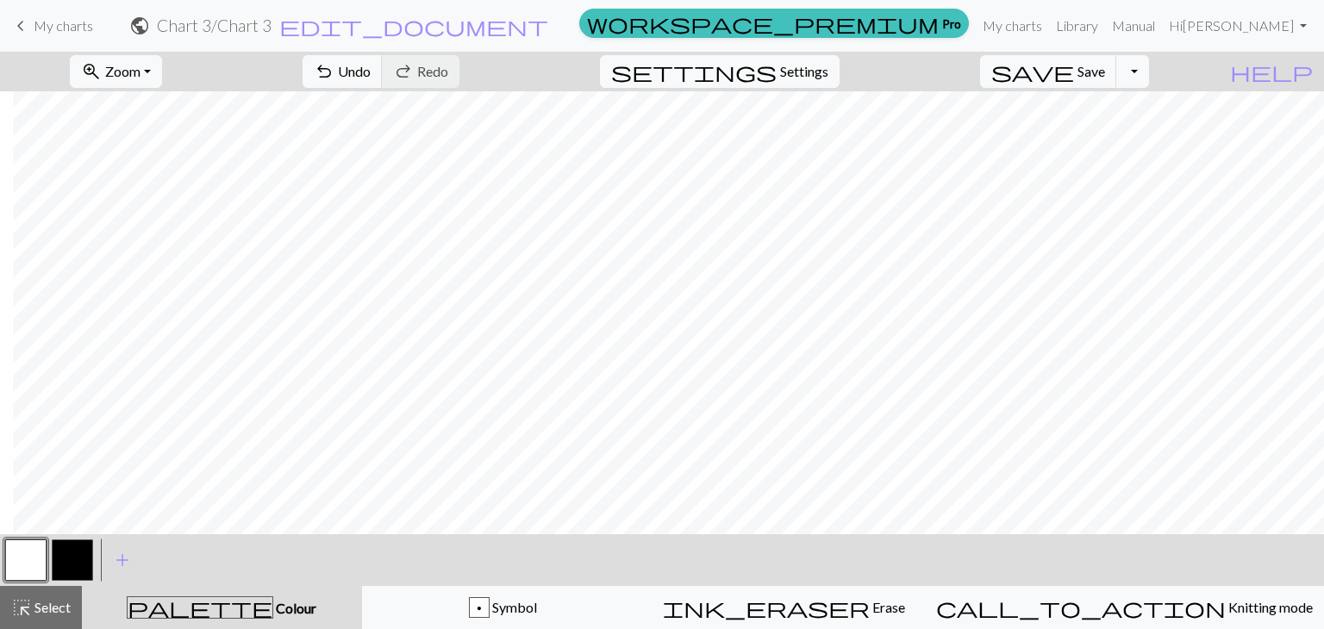
click at [68, 556] on button "button" at bounding box center [72, 559] width 41 height 41
click at [24, 559] on button "button" at bounding box center [25, 559] width 41 height 41
click at [443, 598] on div "p Symbol" at bounding box center [502, 607] width 259 height 21
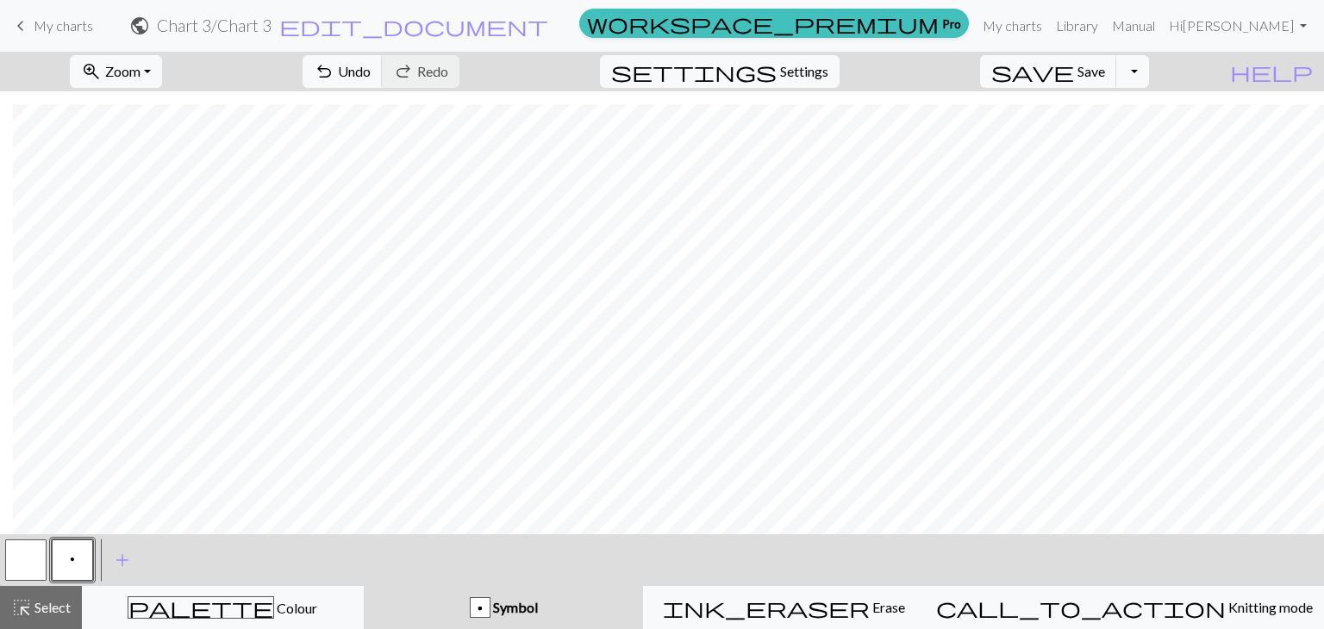
click at [65, 560] on button "p" at bounding box center [72, 559] width 41 height 41
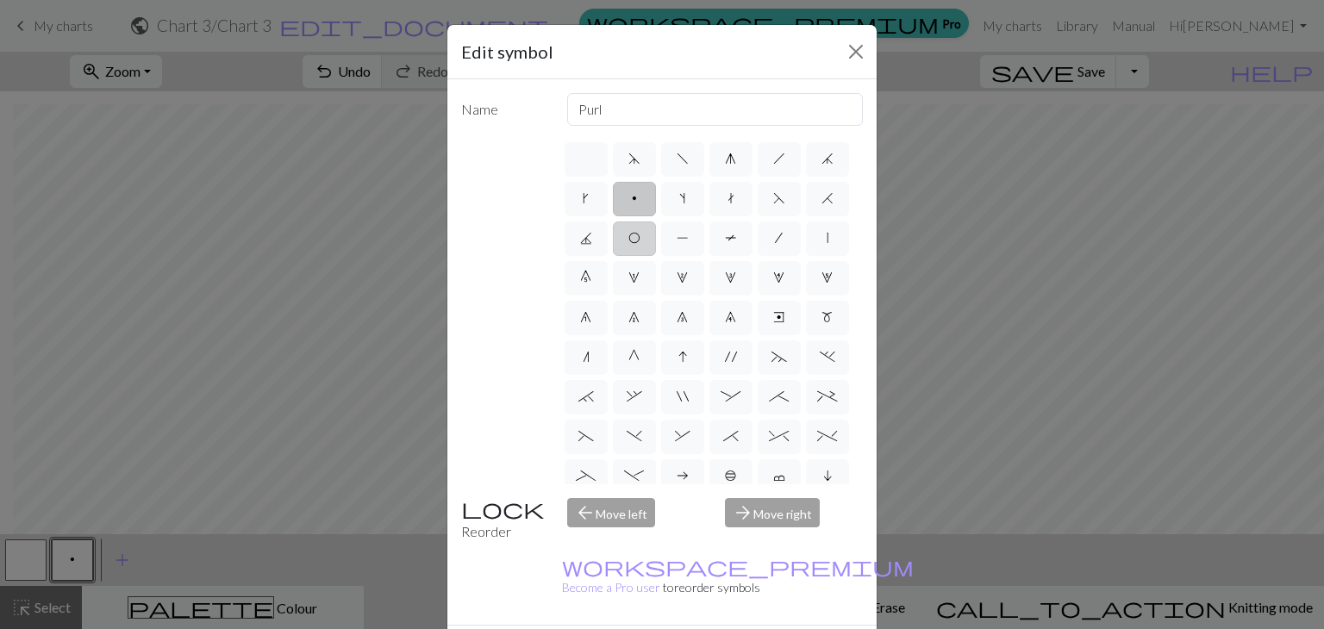
click at [656, 251] on label "O" at bounding box center [634, 238] width 43 height 34
click at [639, 239] on input "O" at bounding box center [633, 233] width 11 height 11
radio input "true"
type input "yo"
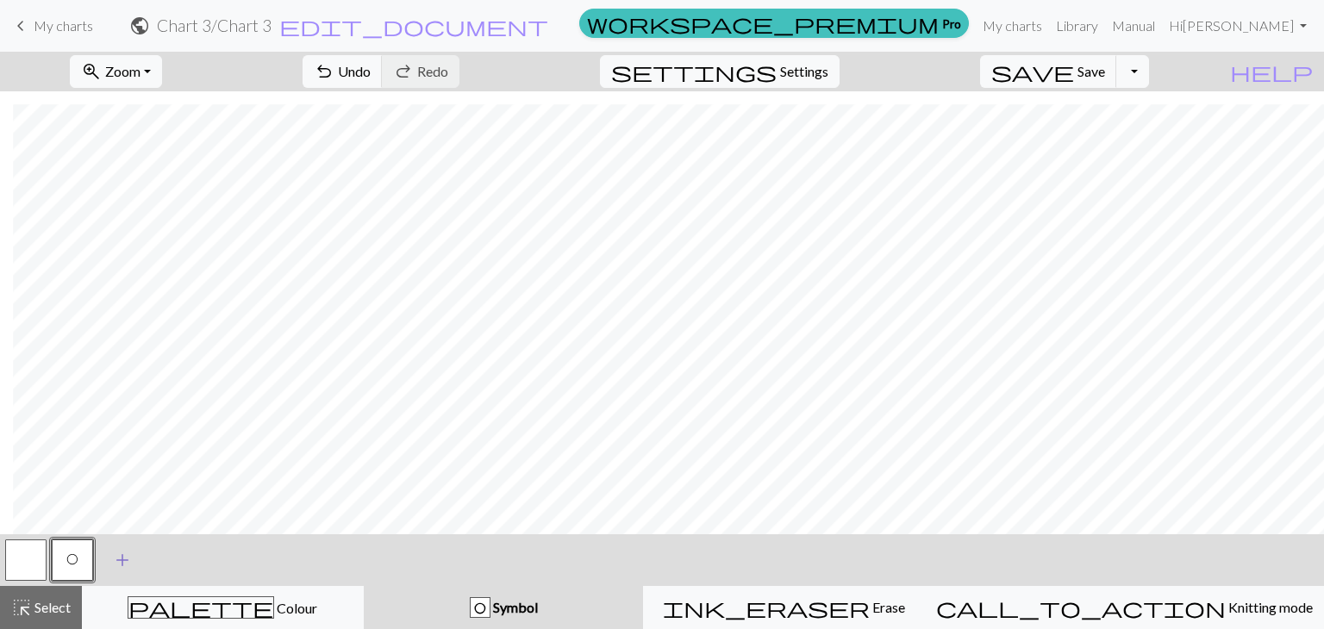
click at [121, 566] on span "add" at bounding box center [122, 560] width 21 height 24
click at [128, 568] on button "button" at bounding box center [118, 559] width 41 height 41
click at [117, 556] on button "button" at bounding box center [118, 559] width 41 height 41
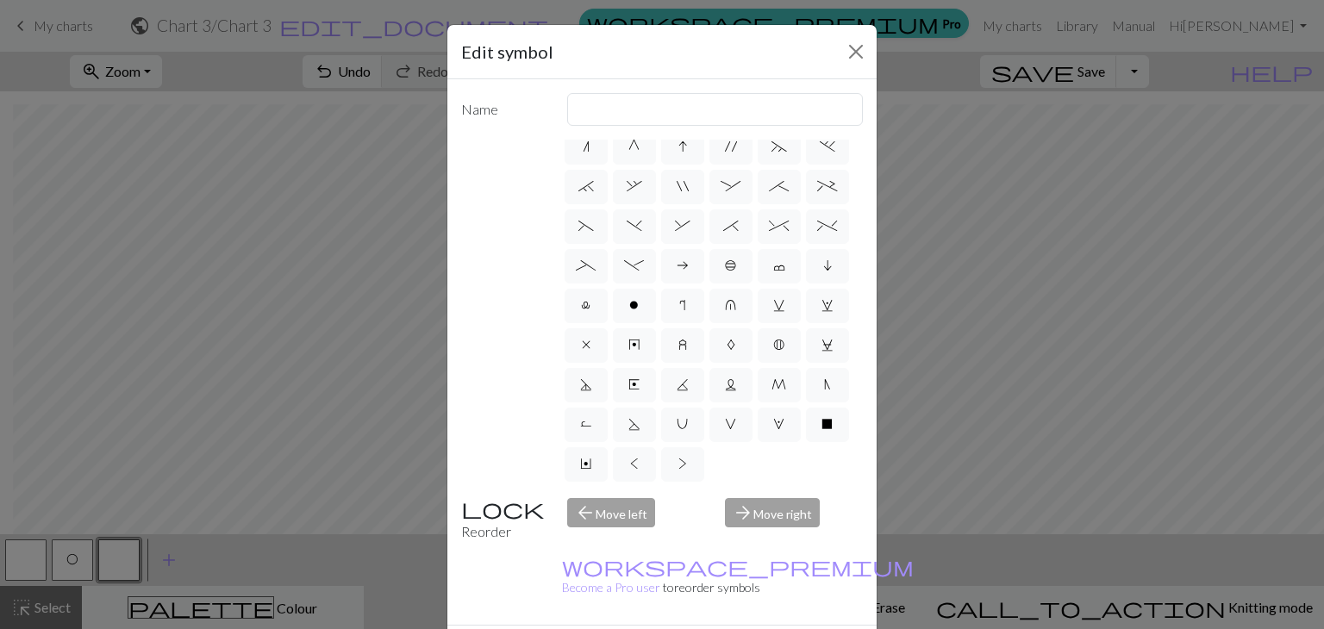
scroll to position [300, 0]
click at [608, 289] on label "l" at bounding box center [585, 306] width 43 height 34
click at [592, 505] on input "l" at bounding box center [586, 510] width 11 height 11
radio input "true"
type input "Twisted stitch"
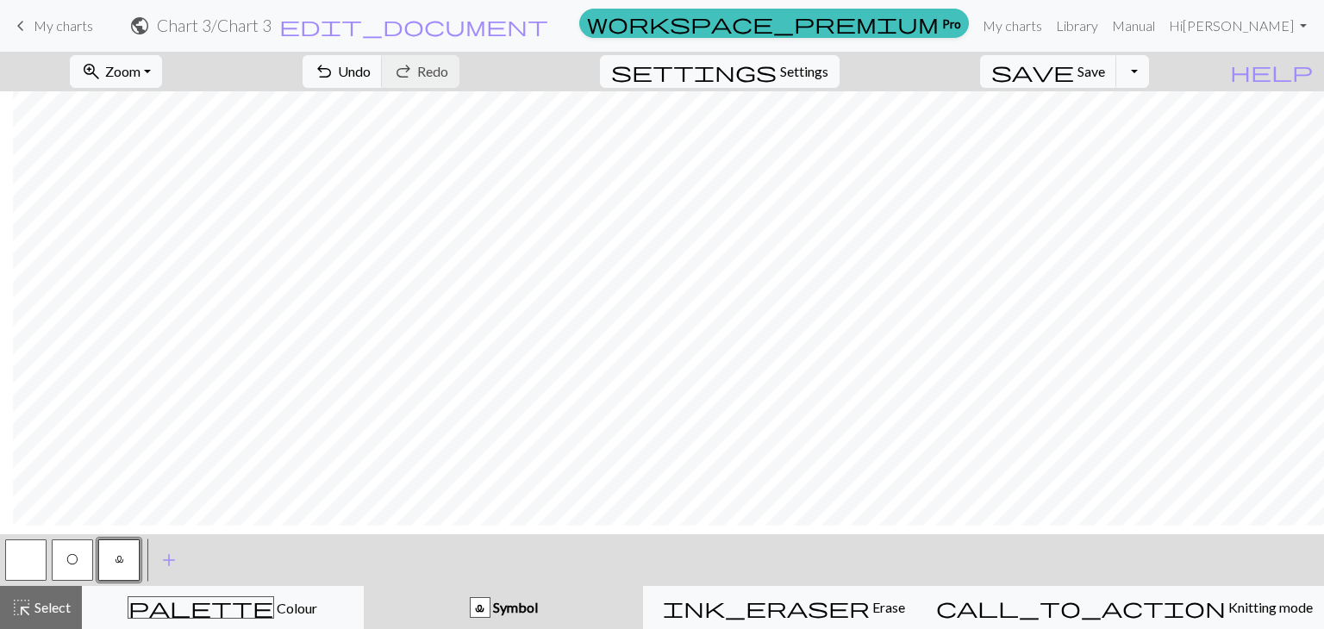
scroll to position [673, 13]
click at [28, 552] on button "button" at bounding box center [25, 559] width 41 height 41
click at [100, 564] on button "l" at bounding box center [118, 559] width 41 height 41
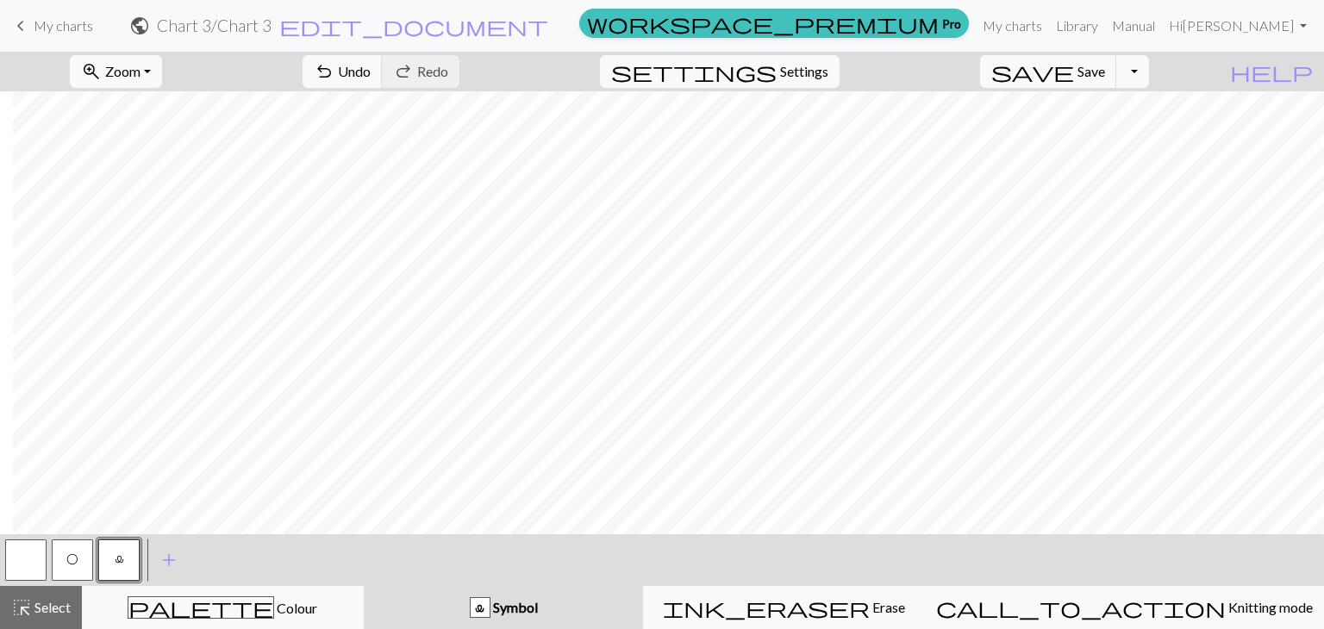
click at [35, 549] on button "button" at bounding box center [25, 559] width 41 height 41
click at [62, 566] on button "O" at bounding box center [72, 559] width 41 height 41
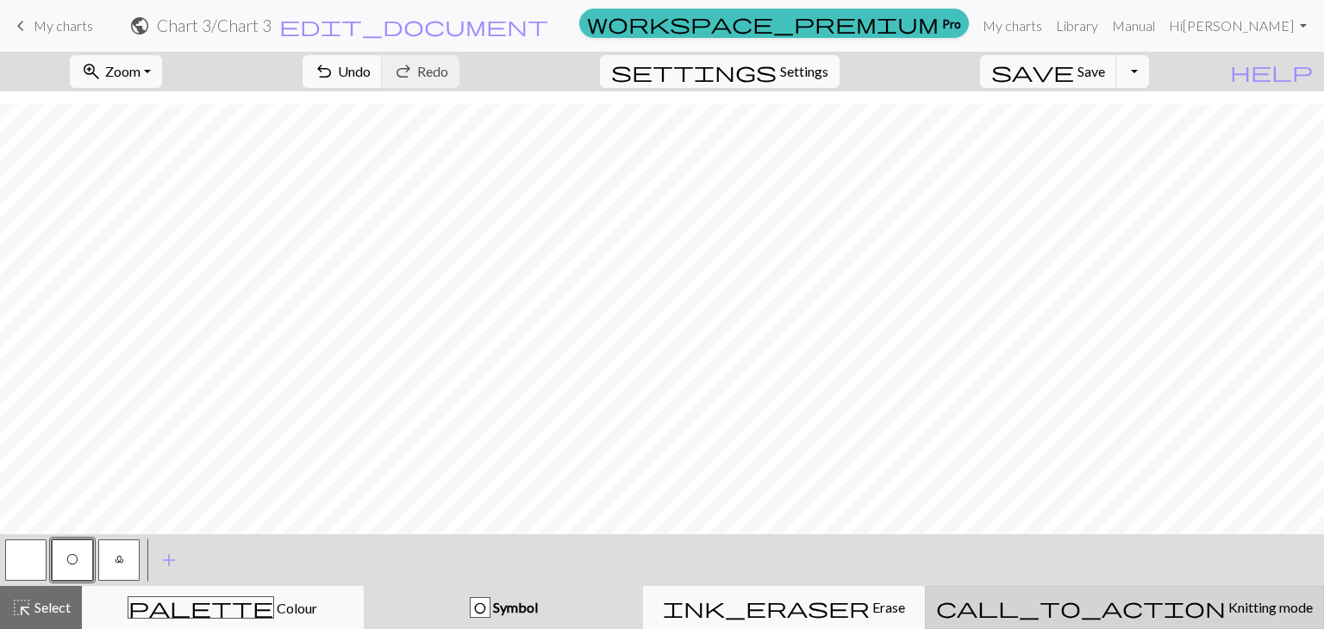
click at [1206, 615] on div "call_to_action Knitting mode Knitting mode" at bounding box center [1124, 607] width 377 height 21
